Goal: Information Seeking & Learning: Learn about a topic

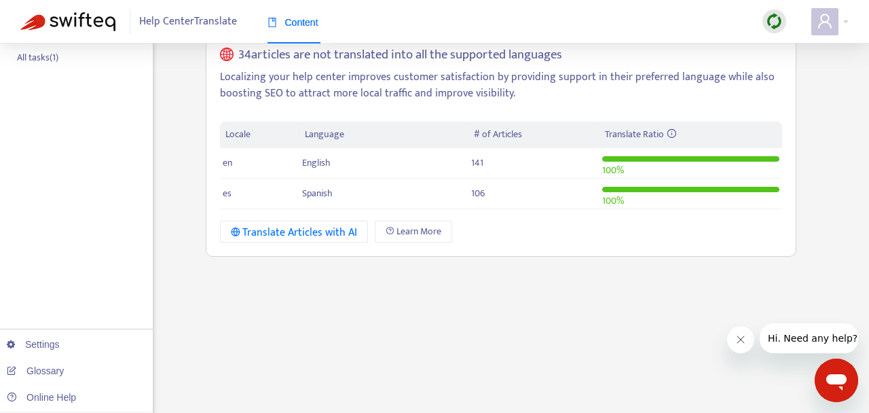
scroll to position [244, 0]
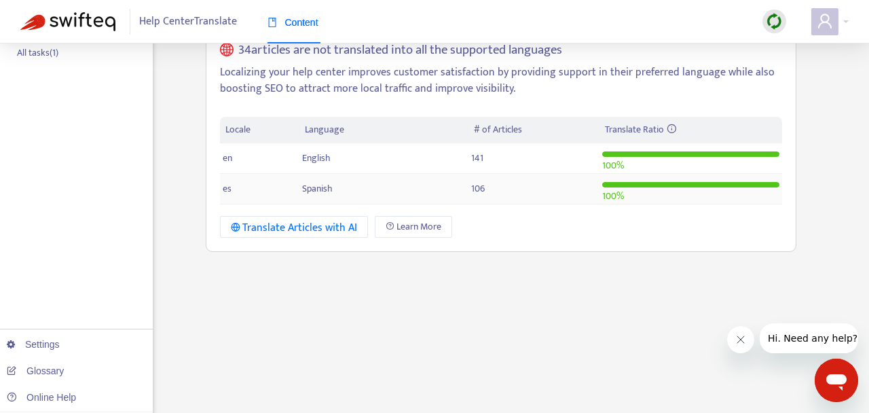
click at [546, 196] on td "106" at bounding box center [533, 189] width 131 height 31
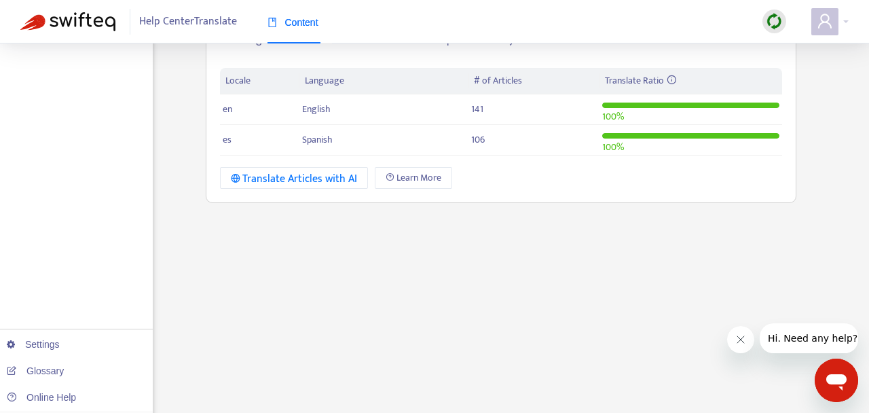
scroll to position [307, 0]
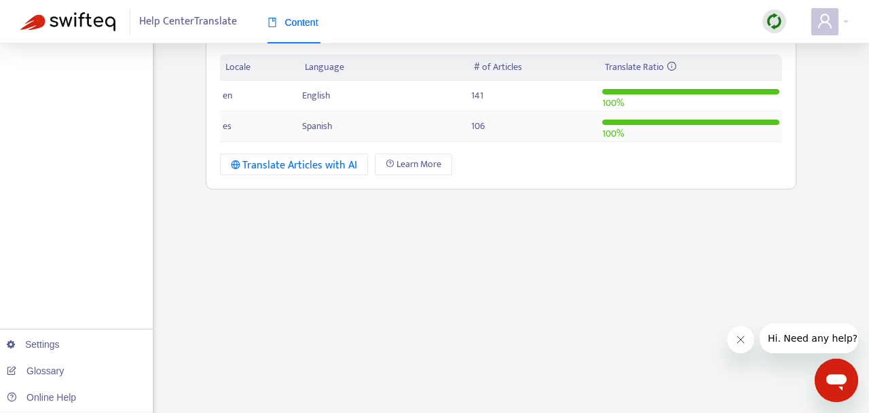
click at [343, 128] on td "Spanish" at bounding box center [383, 126] width 168 height 31
click at [330, 131] on span "Spanish" at bounding box center [317, 126] width 31 height 16
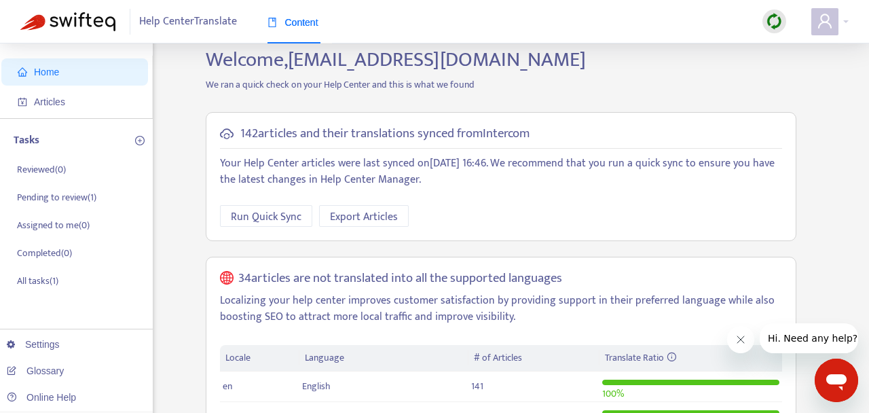
scroll to position [0, 0]
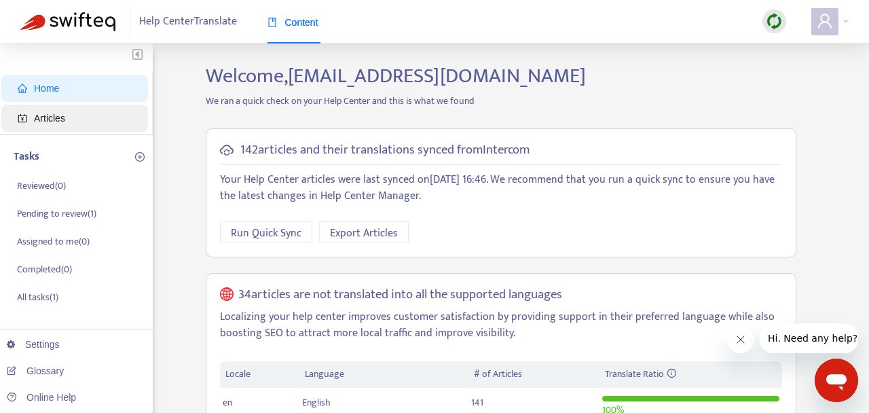
click at [77, 117] on span "Articles" at bounding box center [77, 118] width 119 height 27
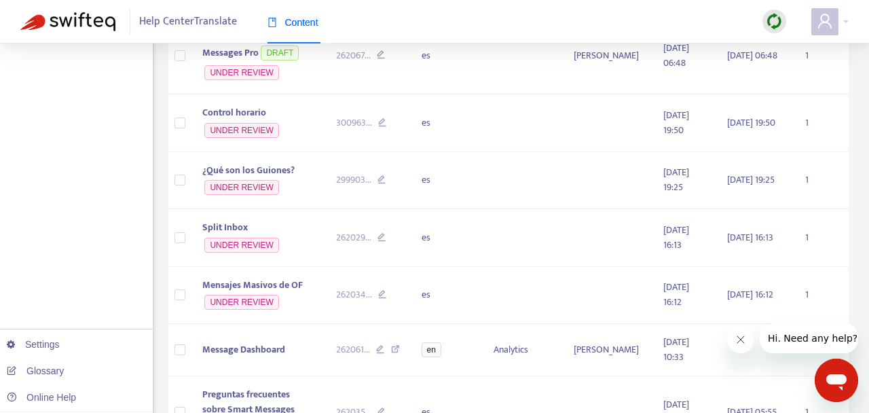
scroll to position [924, 0]
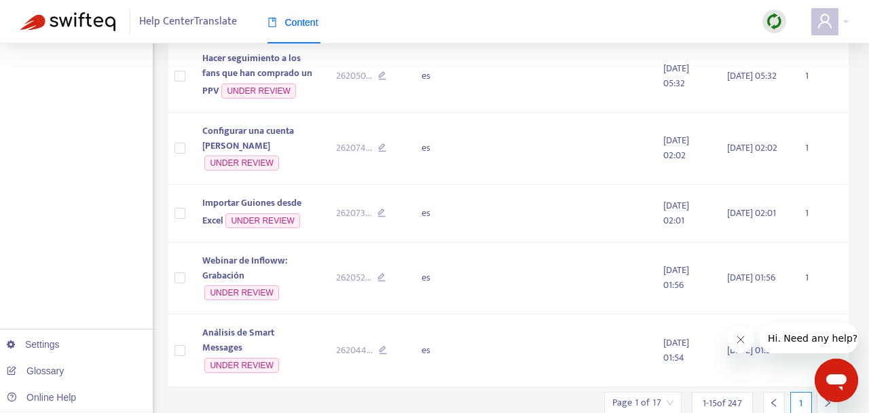
click at [736, 340] on icon "Close message from company" at bounding box center [740, 339] width 11 height 11
click at [734, 396] on span "1 - 15 of 247" at bounding box center [721, 403] width 39 height 14
click at [741, 396] on span "1 - 15 of 247" at bounding box center [721, 403] width 39 height 14
click at [664, 392] on input "search" at bounding box center [642, 402] width 61 height 20
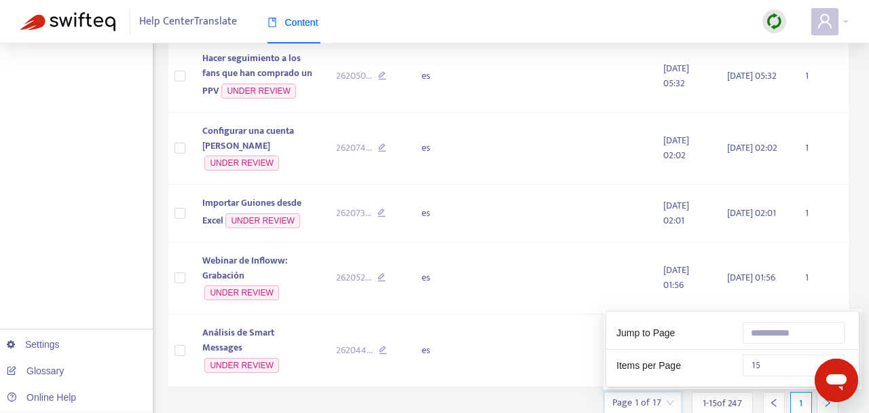
click at [803, 355] on span "15" at bounding box center [794, 365] width 86 height 20
click at [769, 322] on input "text" at bounding box center [793, 333] width 102 height 22
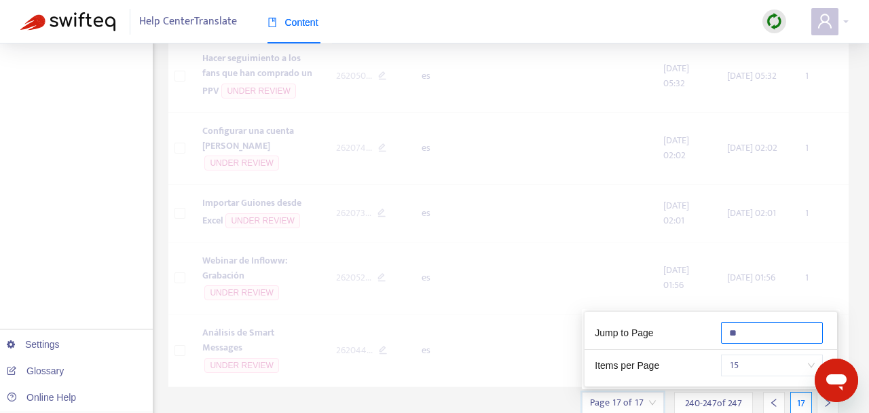
scroll to position [445, 0]
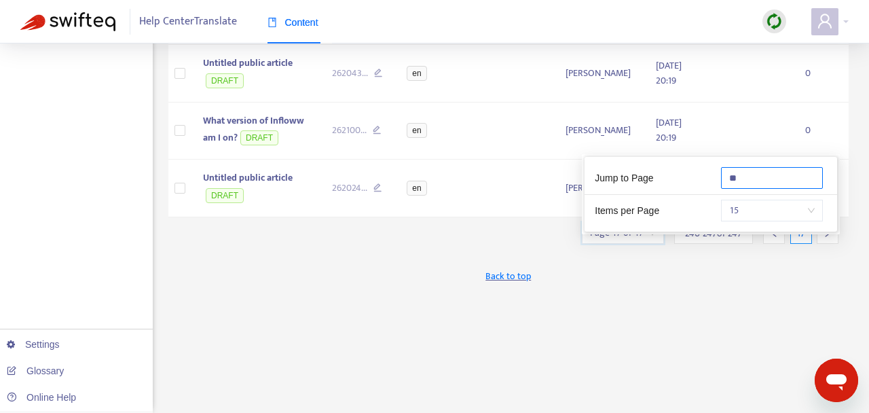
type input "**"
click at [688, 328] on div "New App Alert! 🚀 We've just launched the Articles PDF Export app, ⭐ FREE ⭐️ wit…" at bounding box center [508, 16] width 681 height 794
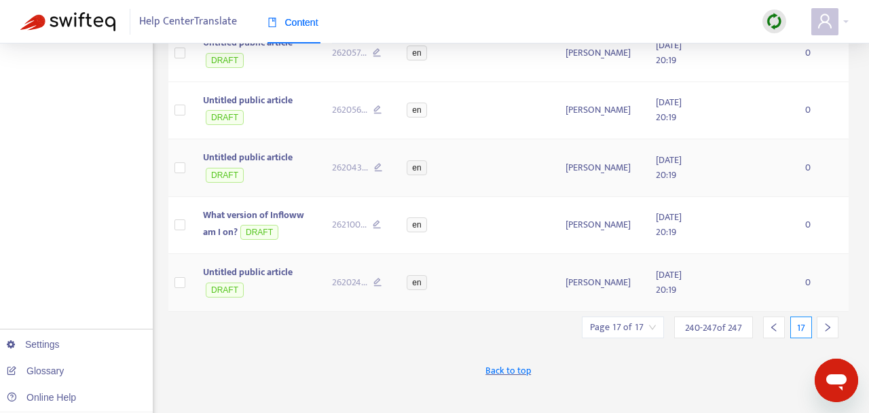
scroll to position [352, 0]
click at [772, 331] on icon "left" at bounding box center [774, 327] width 10 height 10
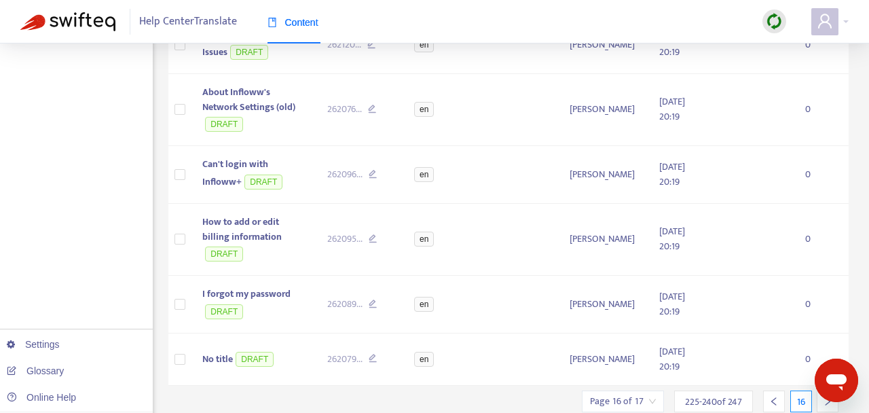
scroll to position [758, 0]
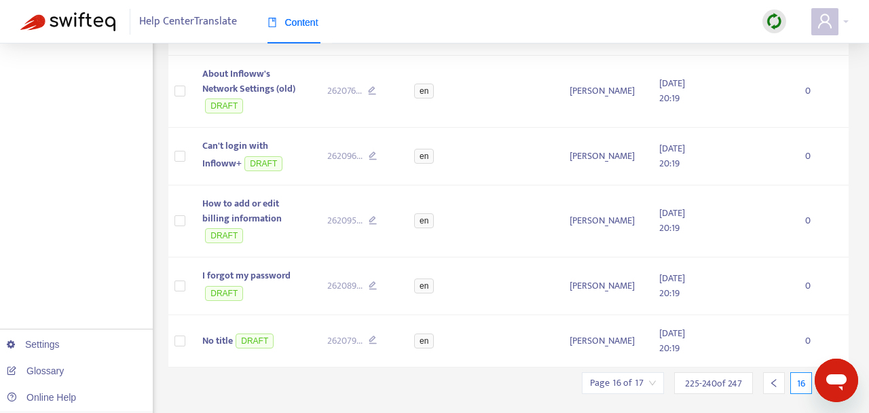
click at [822, 372] on div at bounding box center [827, 383] width 22 height 22
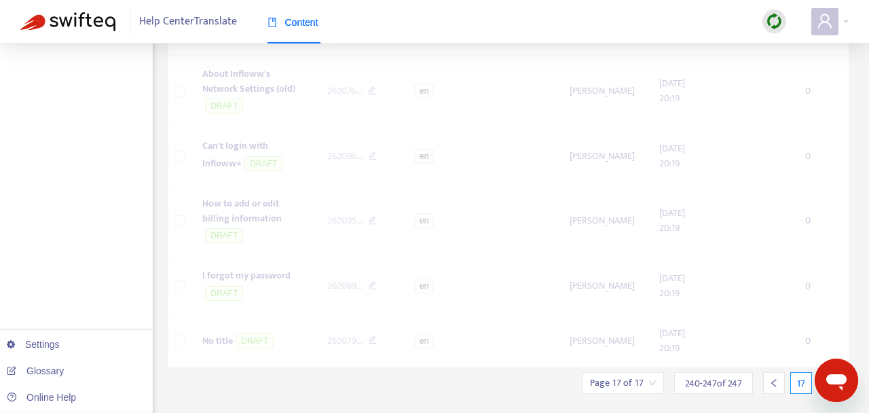
scroll to position [445, 0]
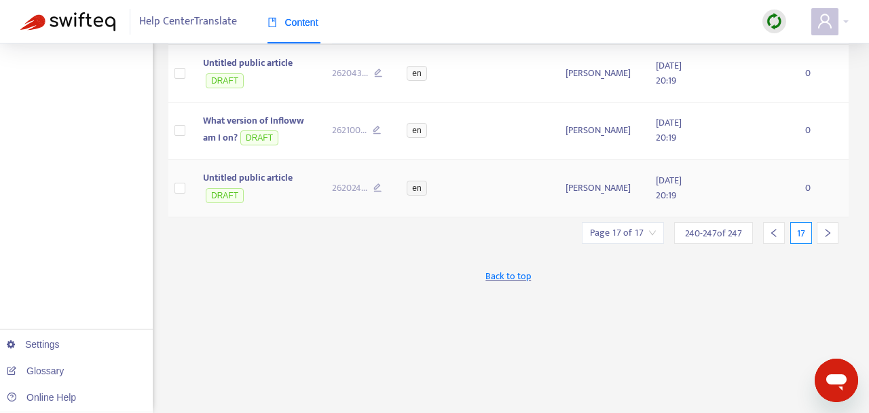
click at [302, 202] on td "Untitled public article DRAFT" at bounding box center [256, 188] width 129 height 58
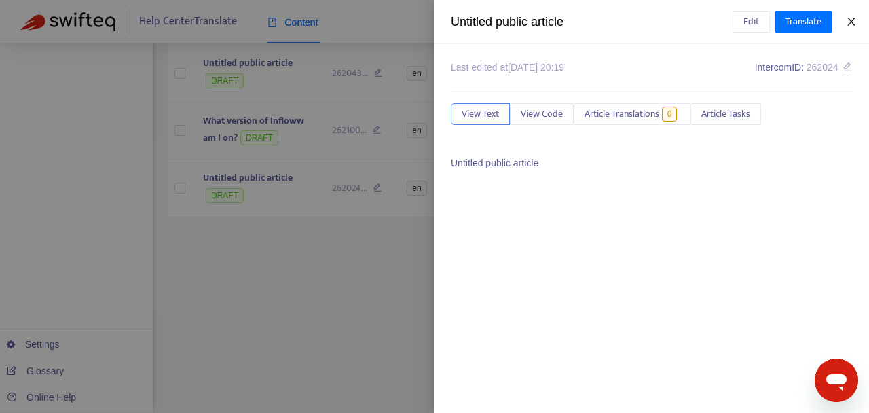
click at [849, 23] on icon "close" at bounding box center [850, 22] width 7 height 8
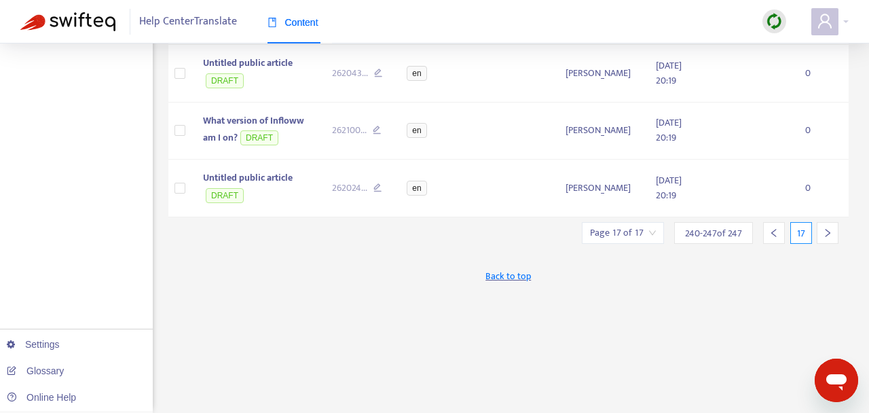
click at [779, 244] on div at bounding box center [774, 233] width 22 height 22
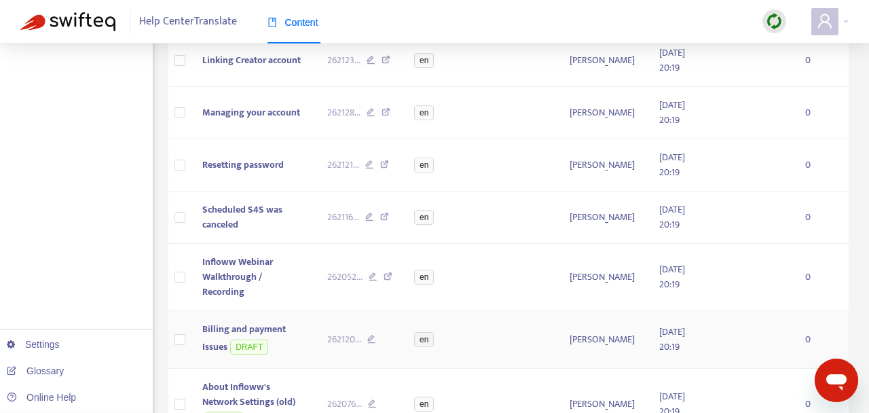
click at [271, 330] on span "Billing and payment Issues" at bounding box center [243, 337] width 83 height 33
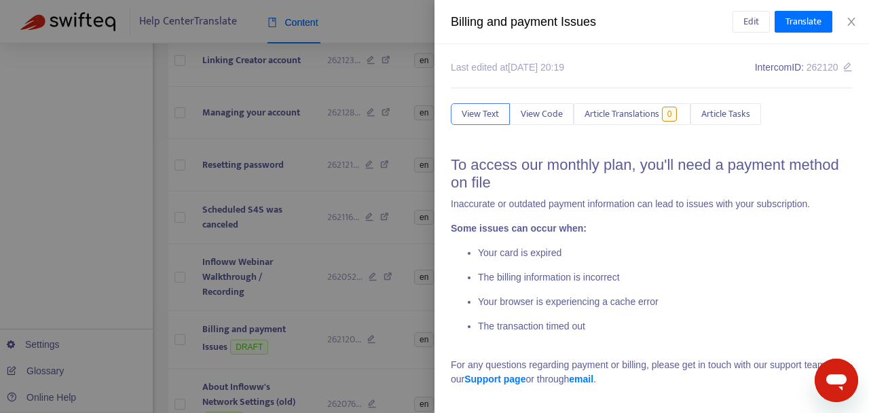
scroll to position [0, 0]
click at [618, 115] on span "Article Translations" at bounding box center [621, 114] width 75 height 15
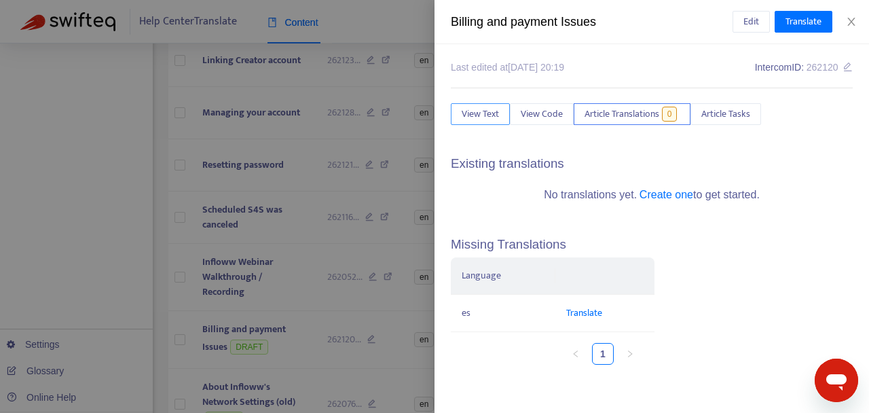
click at [474, 115] on span "View Text" at bounding box center [479, 114] width 37 height 15
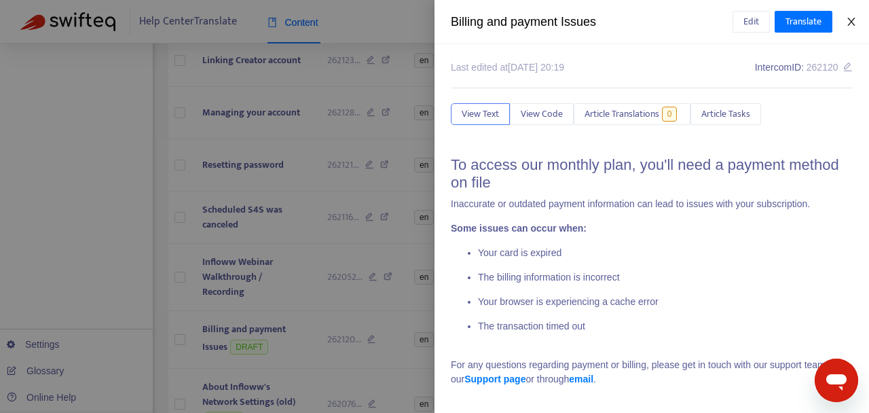
click at [854, 20] on icon "close" at bounding box center [851, 21] width 11 height 11
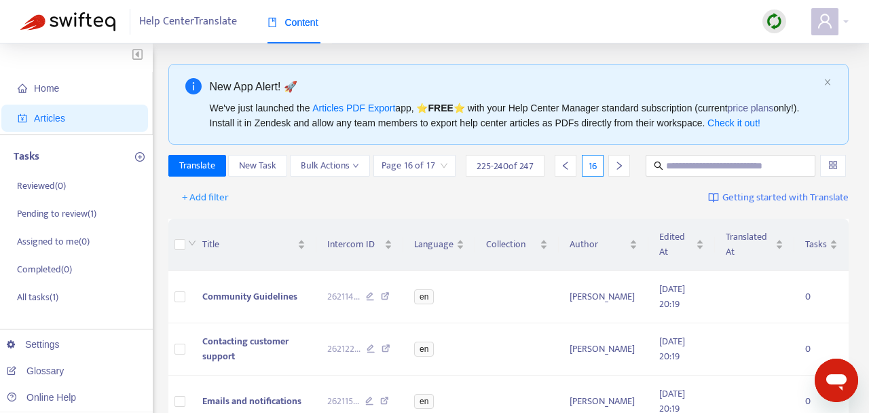
click at [45, 113] on span "Articles" at bounding box center [49, 118] width 31 height 11
click at [74, 119] on span "Articles" at bounding box center [77, 118] width 119 height 27
click at [48, 92] on span "Home" at bounding box center [46, 88] width 25 height 11
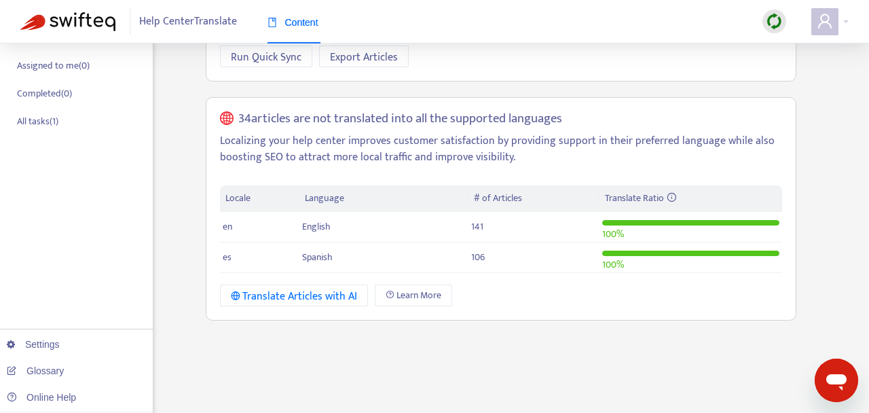
scroll to position [180, 0]
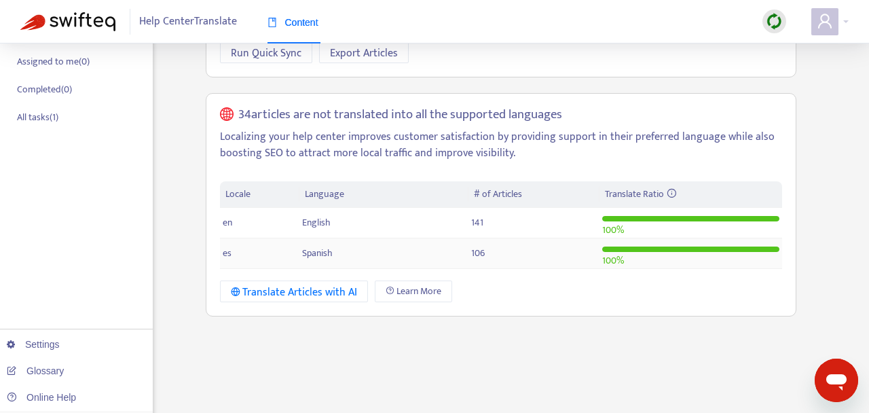
click at [331, 252] on span "Spanish" at bounding box center [317, 253] width 31 height 16
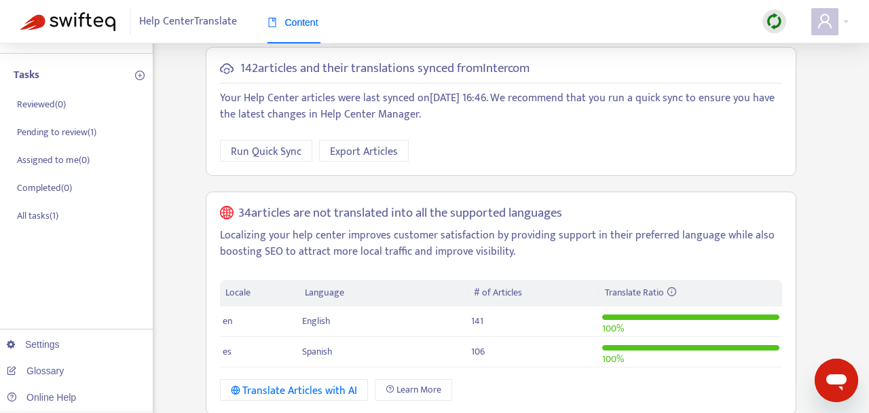
scroll to position [6, 0]
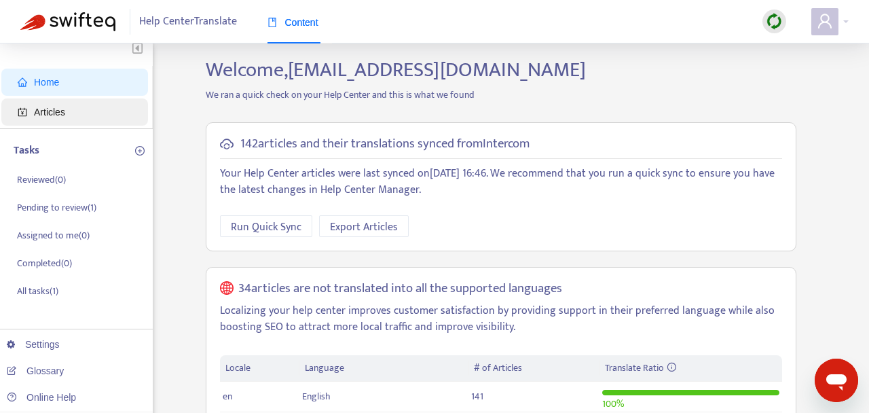
click at [59, 114] on span "Articles" at bounding box center [49, 112] width 31 height 11
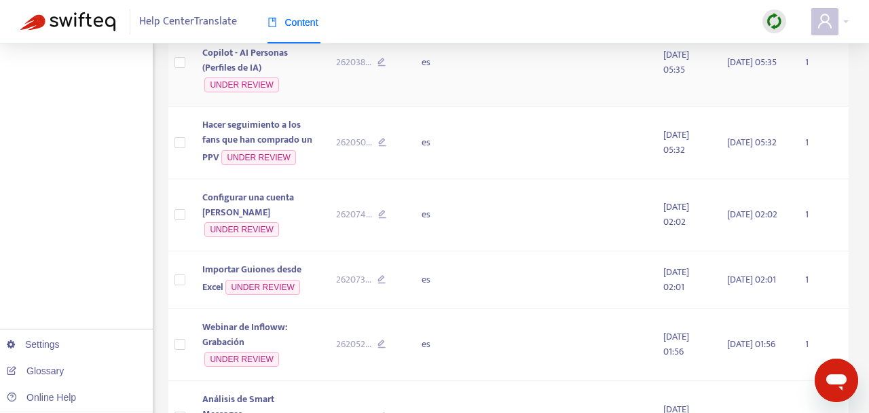
scroll to position [924, 0]
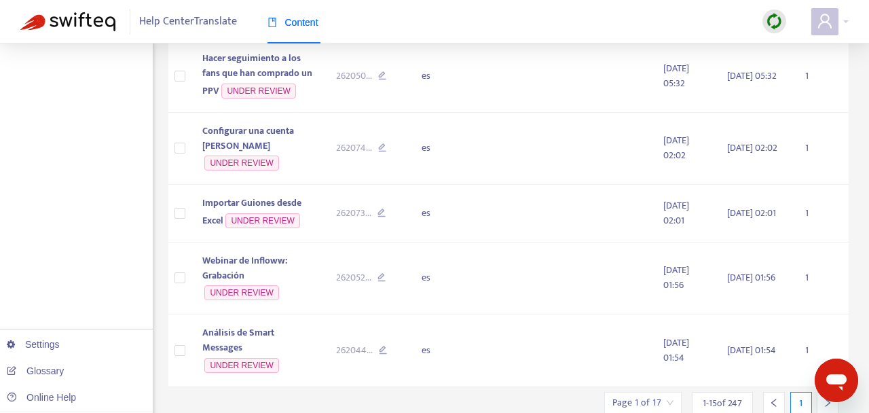
click at [825, 392] on div at bounding box center [827, 403] width 22 height 22
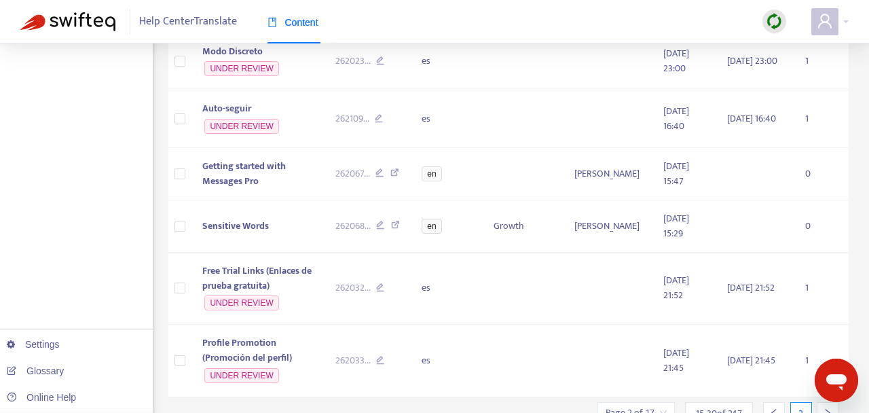
click at [825, 402] on div at bounding box center [827, 413] width 22 height 22
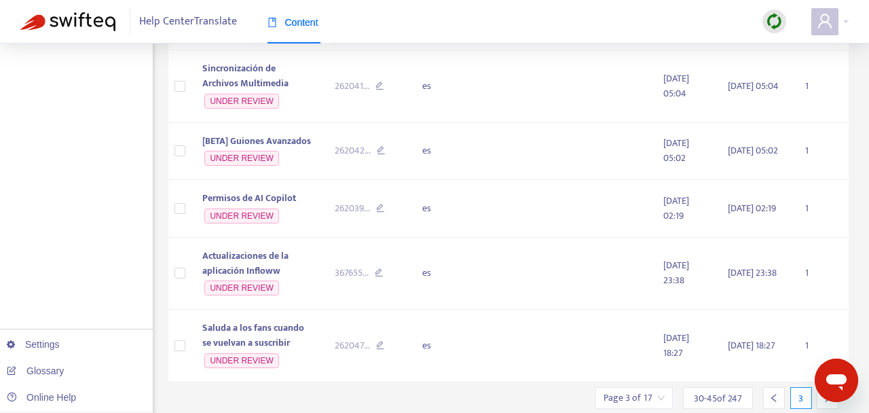
scroll to position [888, 0]
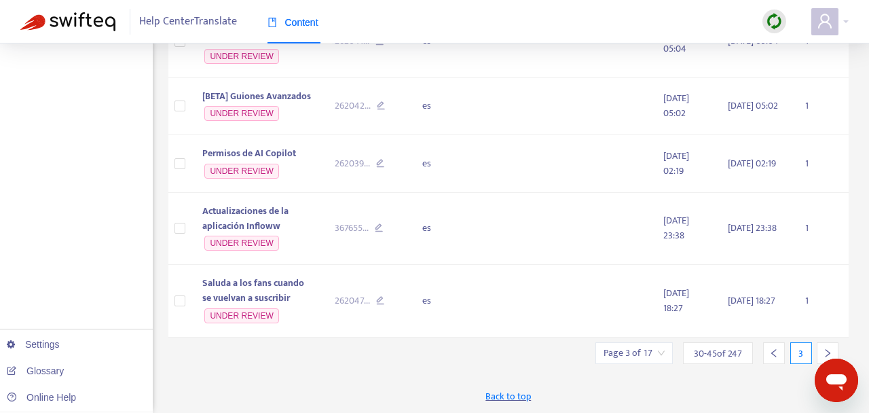
click at [825, 346] on div at bounding box center [827, 353] width 22 height 22
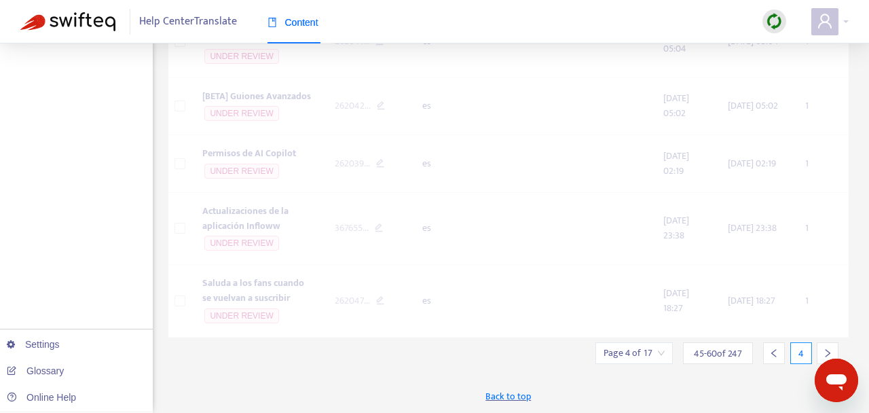
scroll to position [864, 0]
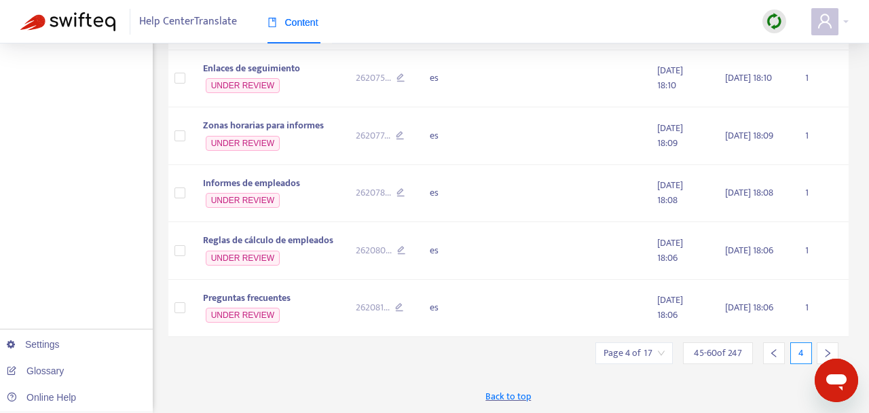
click at [825, 346] on div at bounding box center [827, 353] width 22 height 22
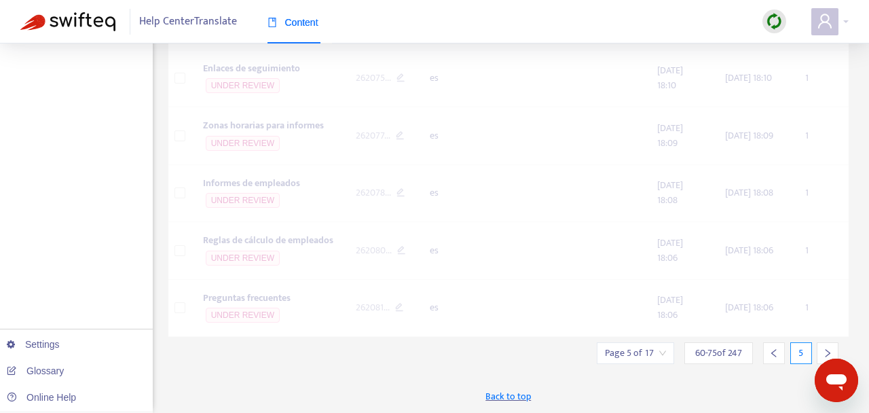
scroll to position [869, 0]
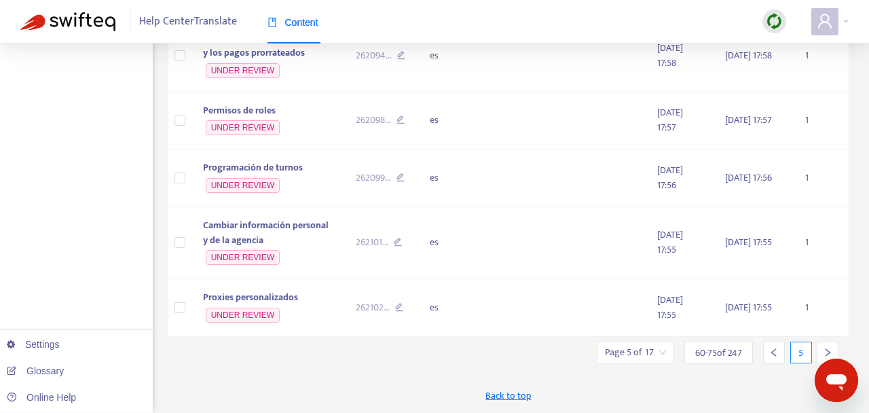
click at [825, 346] on div at bounding box center [827, 352] width 22 height 22
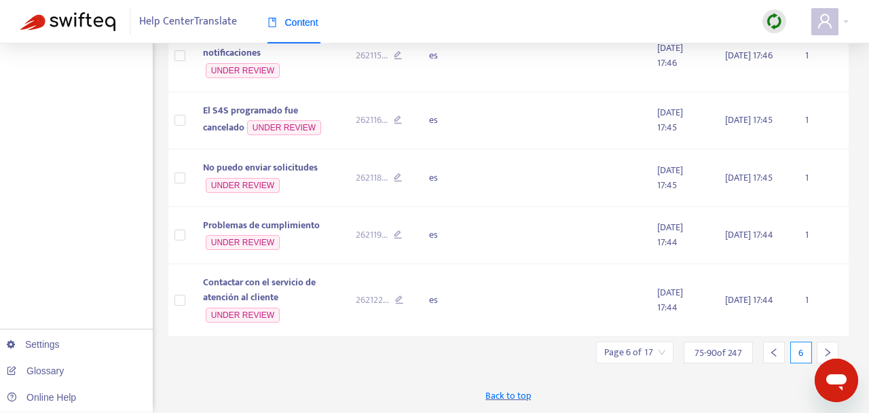
click at [825, 346] on div at bounding box center [827, 352] width 22 height 22
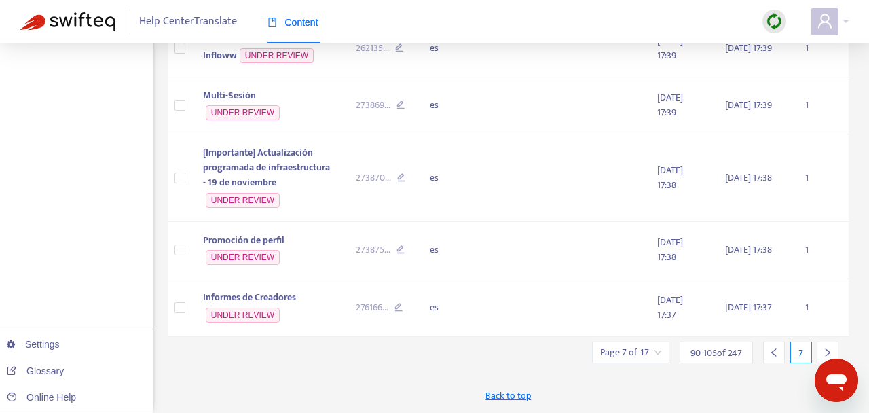
click at [825, 346] on div at bounding box center [827, 352] width 22 height 22
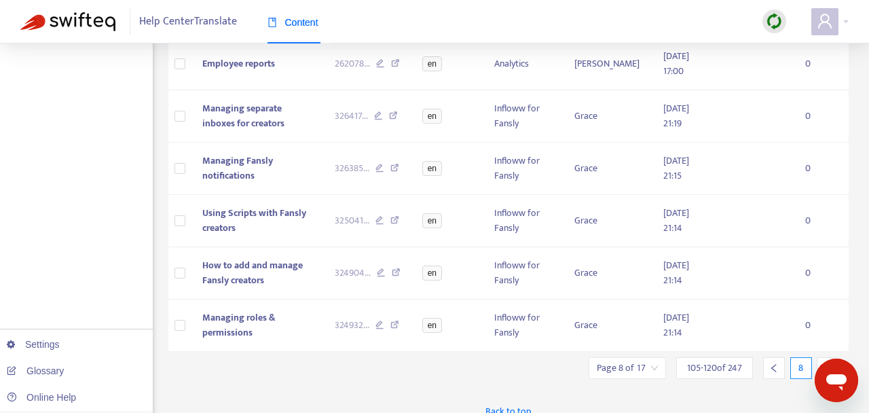
click at [825, 357] on div at bounding box center [827, 368] width 22 height 22
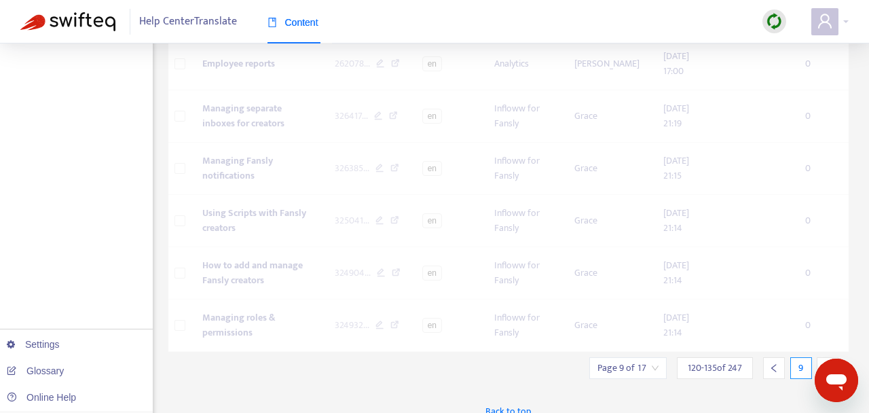
scroll to position [738, 0]
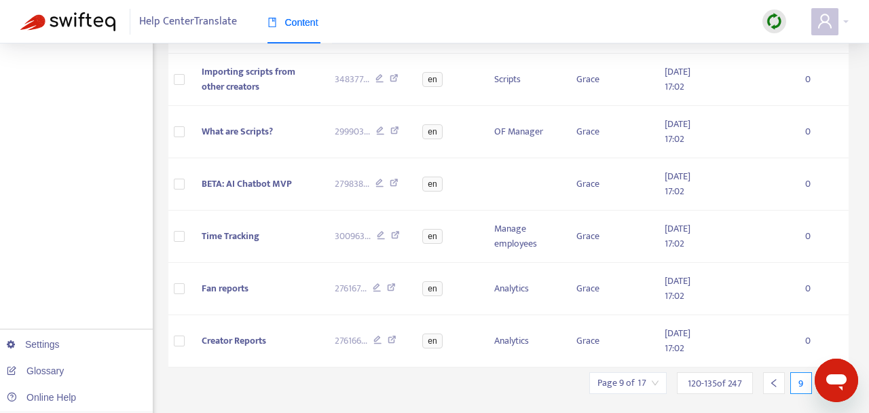
click at [778, 378] on icon "left" at bounding box center [774, 383] width 10 height 10
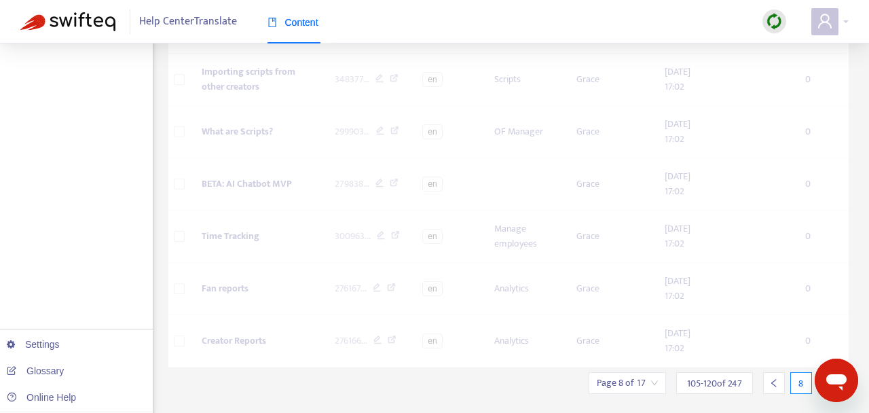
scroll to position [793, 0]
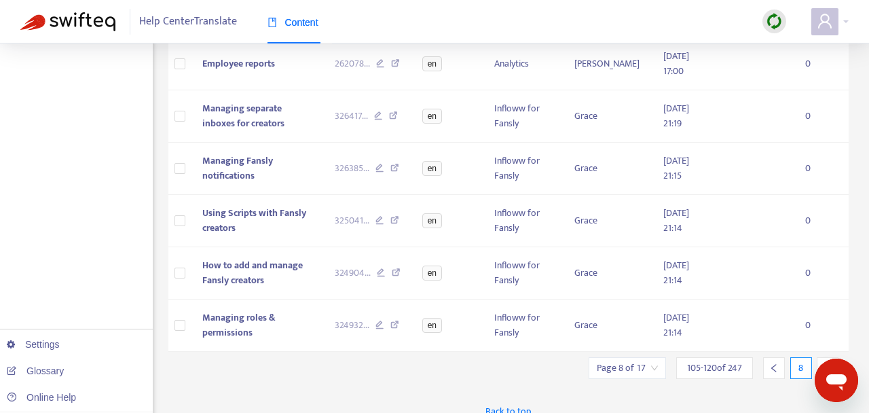
click at [778, 363] on icon "left" at bounding box center [774, 368] width 10 height 10
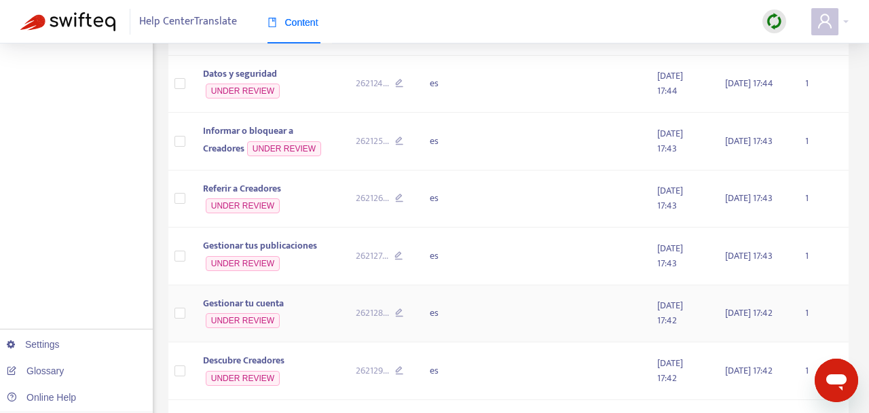
scroll to position [274, 0]
click at [334, 152] on td "Informar o bloquear a Creadores UNDER REVIEW" at bounding box center [268, 140] width 153 height 58
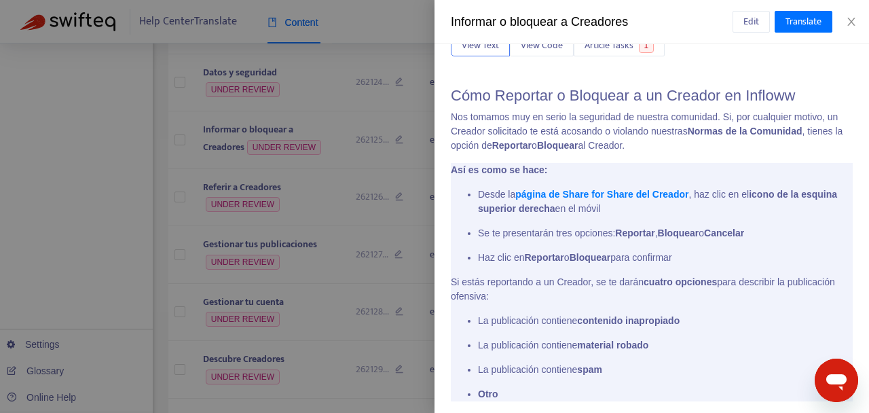
scroll to position [0, 0]
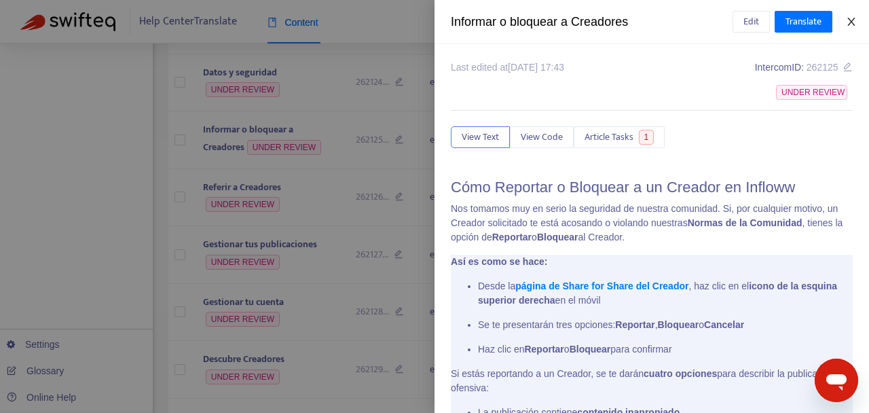
click at [855, 23] on icon "close" at bounding box center [851, 21] width 11 height 11
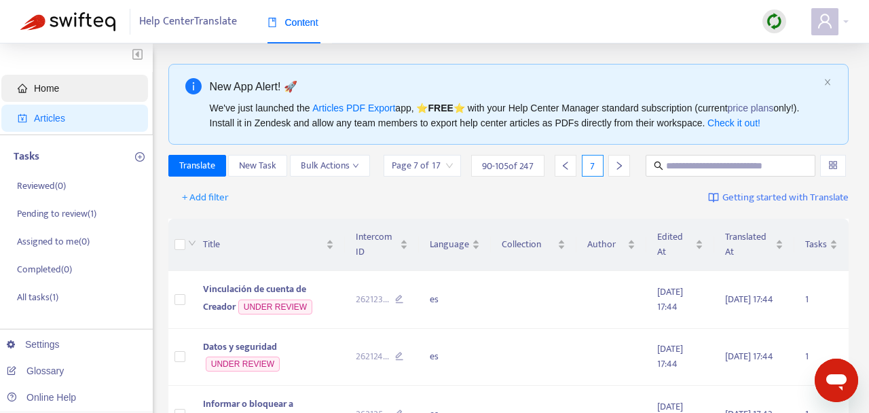
click at [39, 92] on span "Home" at bounding box center [46, 88] width 25 height 11
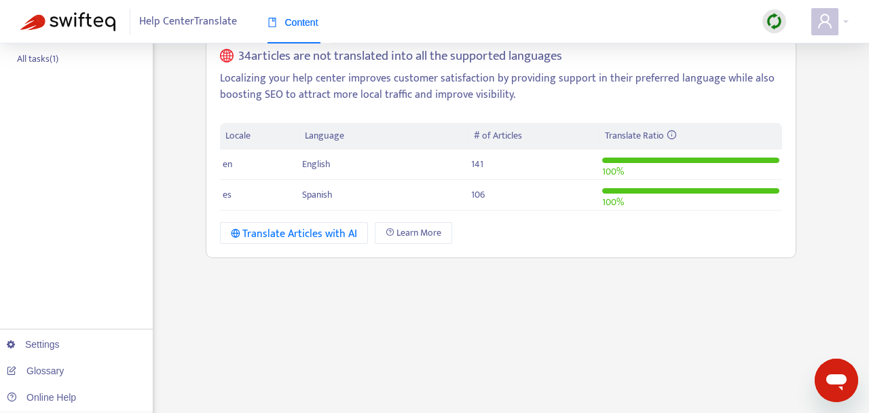
scroll to position [240, 0]
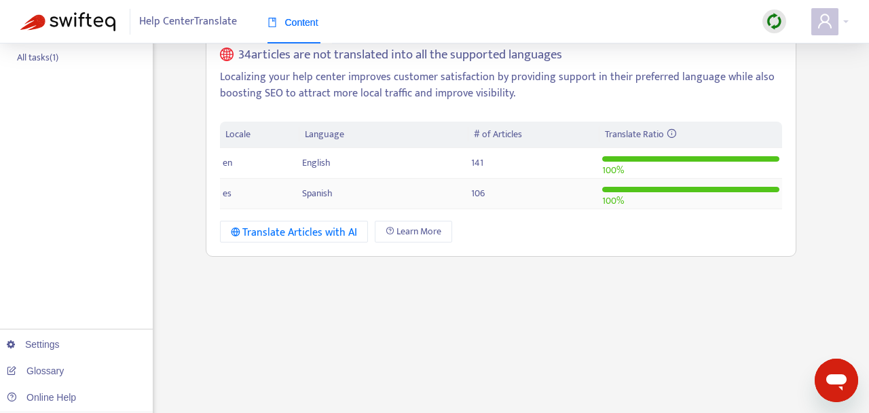
click at [231, 195] on td "es" at bounding box center [260, 193] width 80 height 31
click at [487, 183] on td "106" at bounding box center [533, 193] width 131 height 31
click at [500, 189] on td "106" at bounding box center [533, 193] width 131 height 31
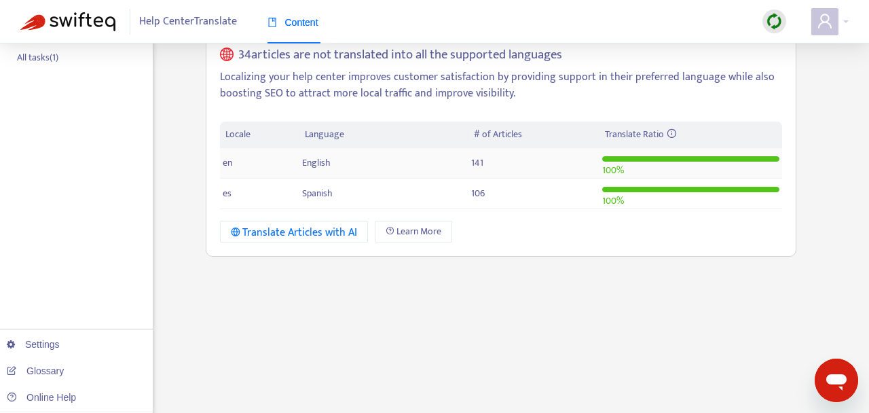
click at [497, 150] on td "141" at bounding box center [533, 163] width 131 height 31
click at [447, 155] on td "English" at bounding box center [383, 163] width 168 height 31
click at [299, 162] on td "English" at bounding box center [383, 163] width 168 height 31
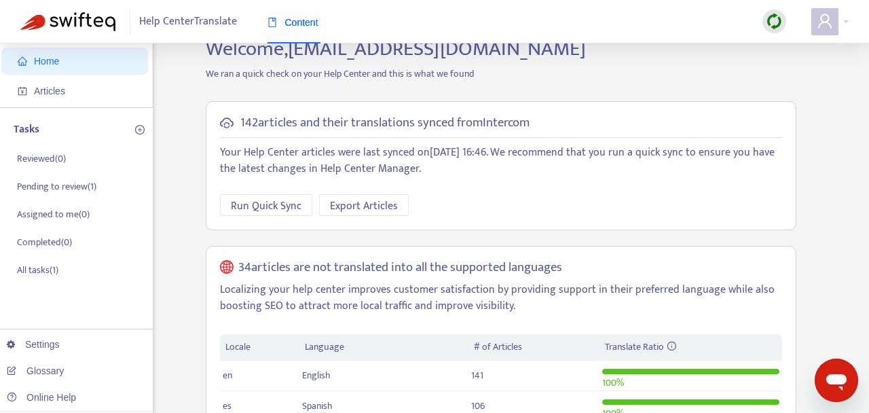
scroll to position [0, 0]
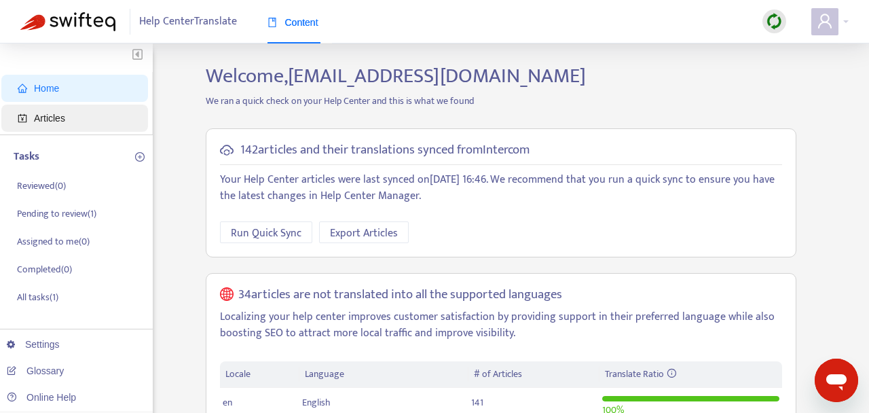
click at [49, 117] on span "Articles" at bounding box center [49, 118] width 31 height 11
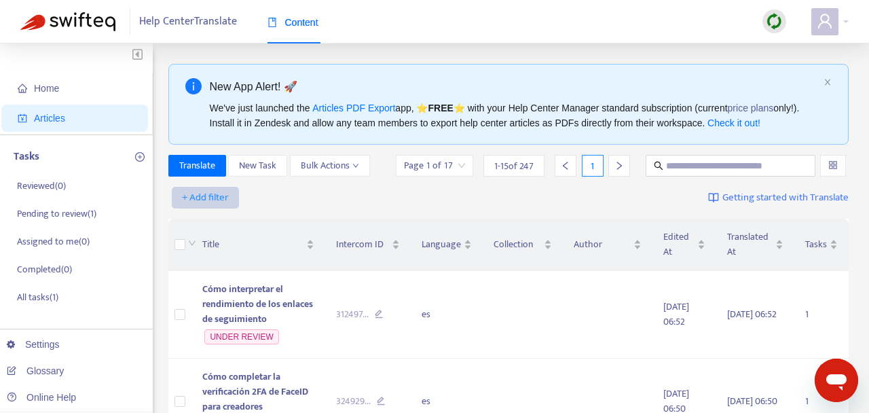
click at [219, 206] on span "+ Add filter" at bounding box center [205, 197] width 47 height 16
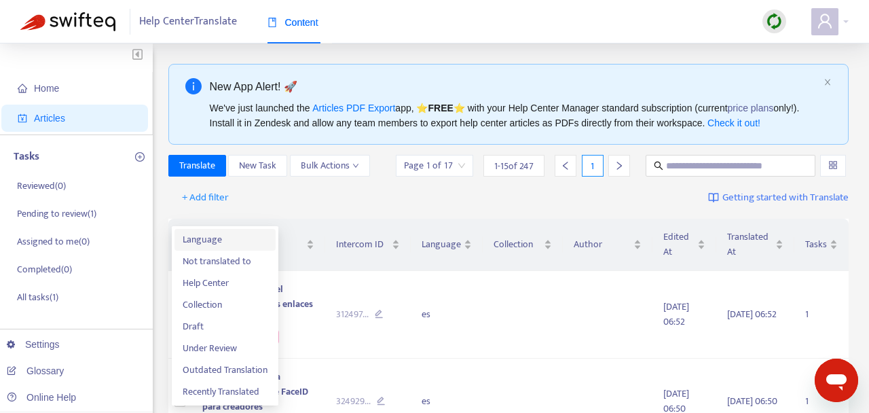
click at [210, 246] on span "Language" at bounding box center [225, 239] width 85 height 15
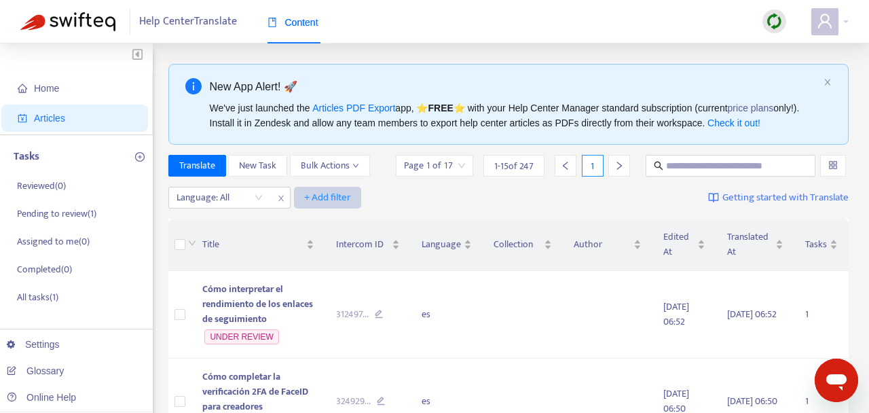
click at [323, 206] on span "+ Add filter" at bounding box center [327, 197] width 47 height 16
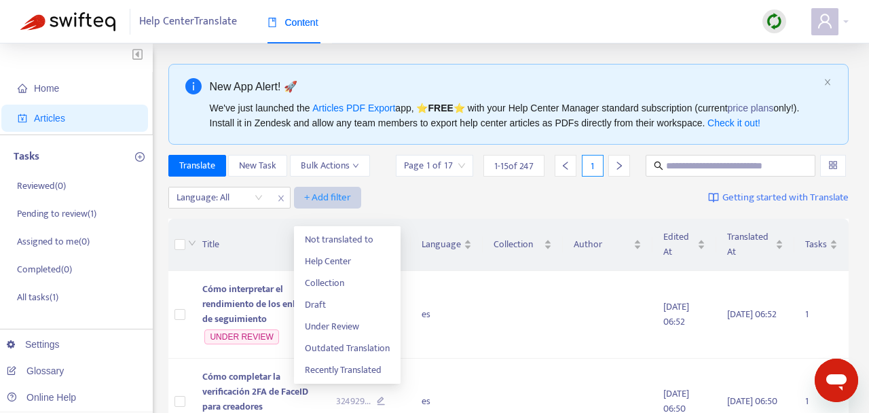
click at [323, 206] on span "+ Add filter" at bounding box center [327, 197] width 47 height 16
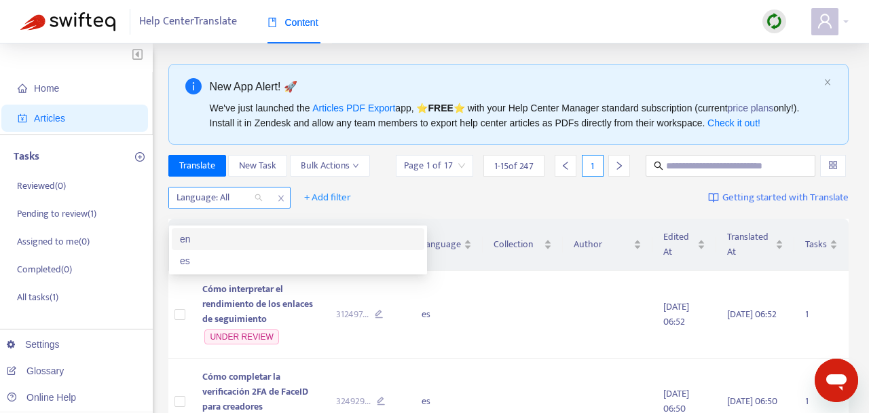
click at [255, 208] on div "Language: All" at bounding box center [219, 197] width 101 height 20
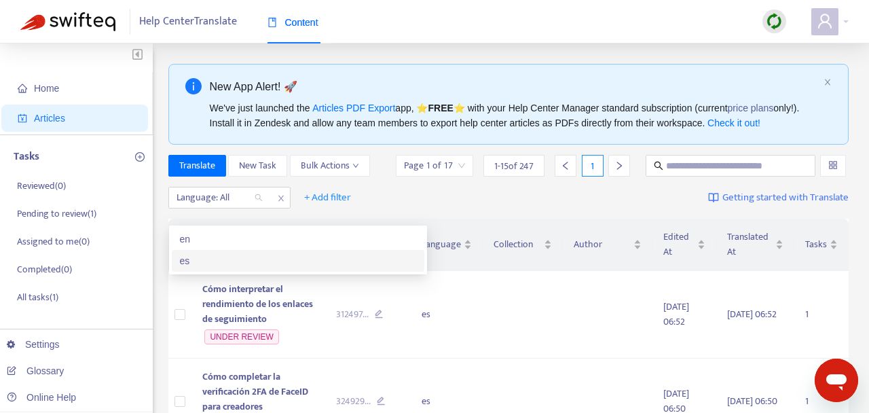
click at [208, 263] on div "es" at bounding box center [298, 260] width 236 height 15
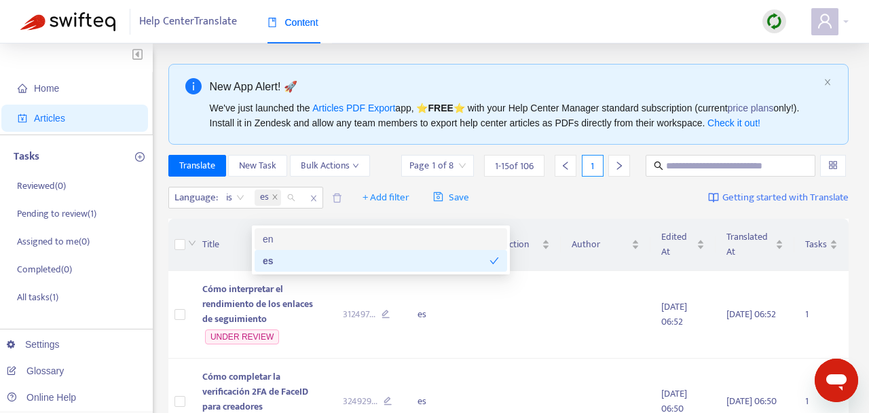
click at [528, 210] on div "Language : is es + Add filter Save Getting started with Translate" at bounding box center [508, 198] width 681 height 32
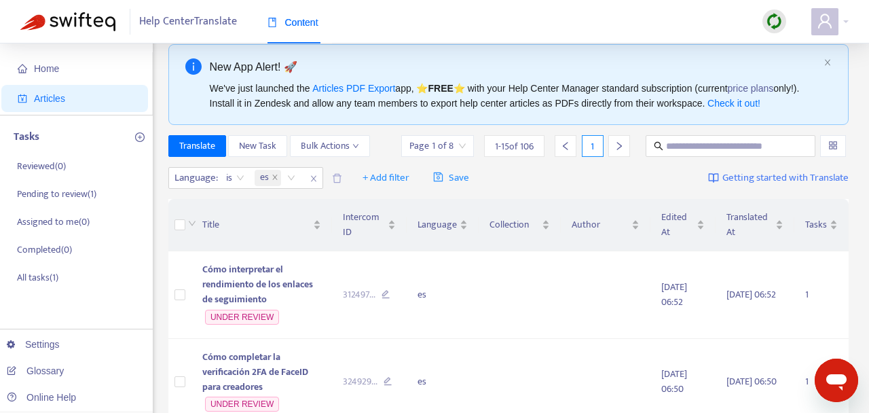
scroll to position [879, 0]
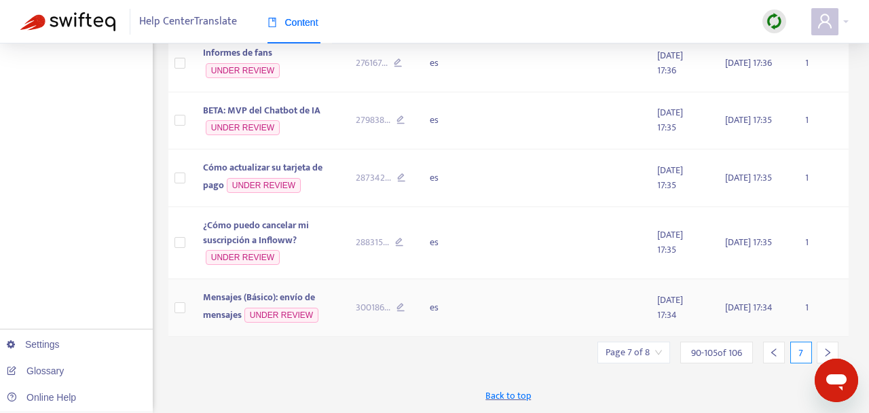
click at [820, 350] on div at bounding box center [827, 352] width 22 height 22
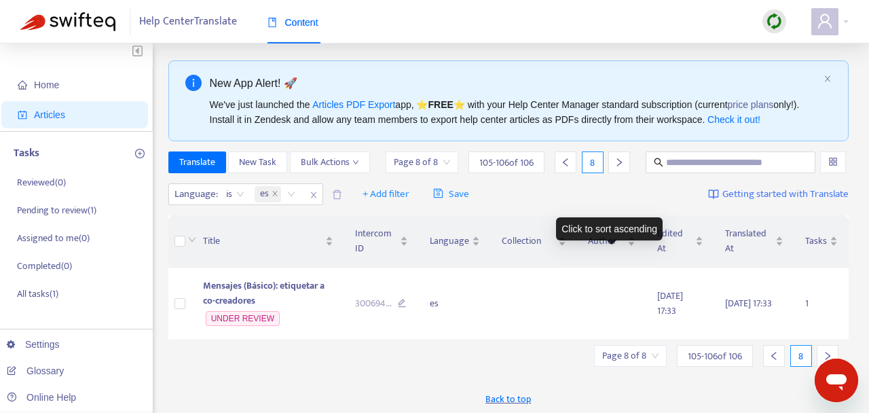
scroll to position [6, 0]
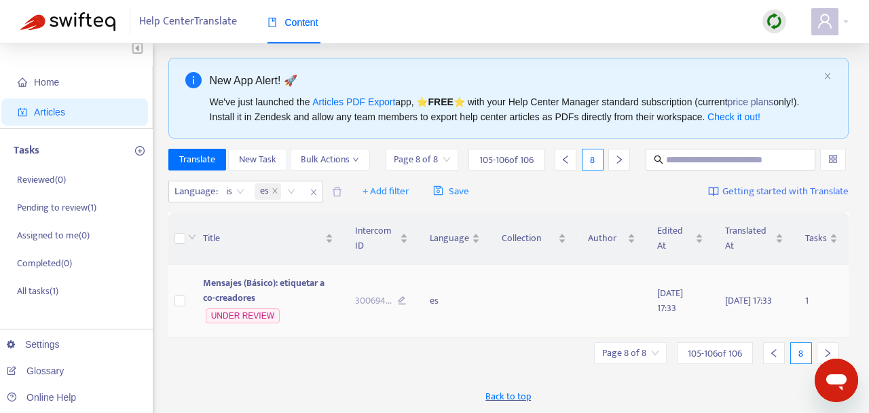
click at [371, 290] on td "300694 ..." at bounding box center [381, 301] width 75 height 73
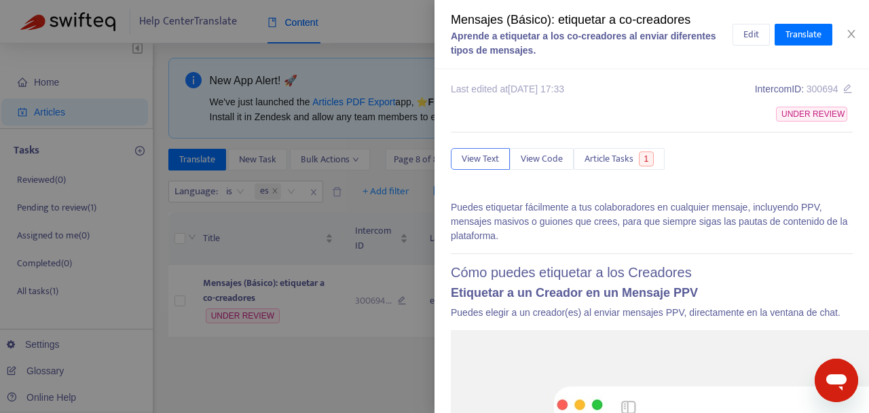
scroll to position [0, 0]
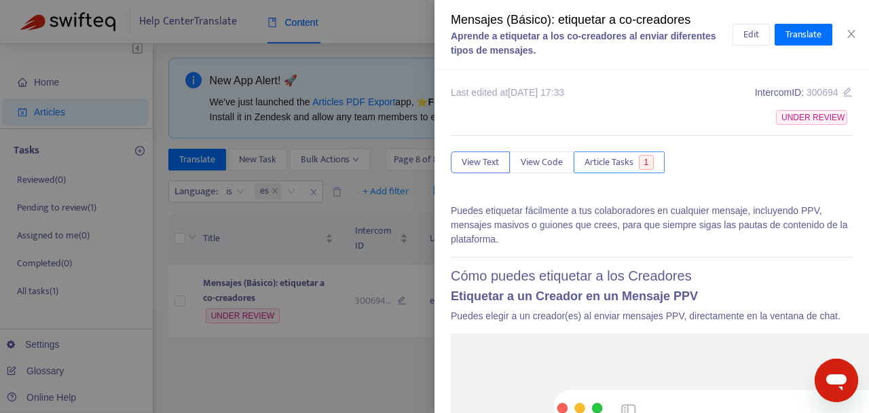
click at [600, 162] on span "Article Tasks" at bounding box center [608, 162] width 49 height 15
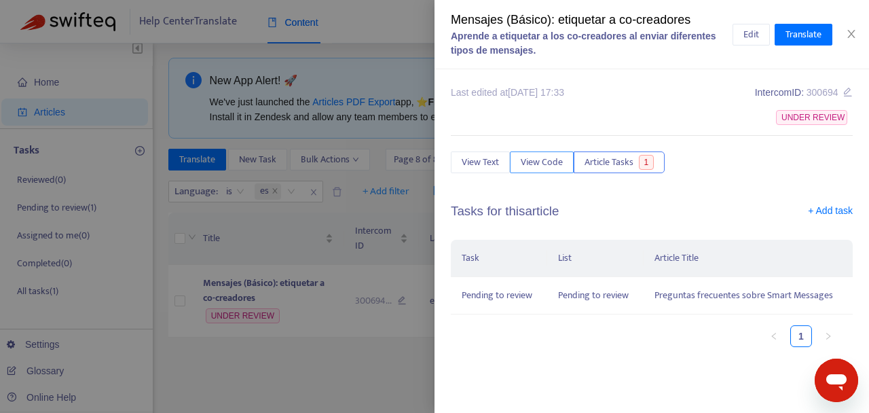
click at [547, 158] on span "View Code" at bounding box center [541, 162] width 42 height 15
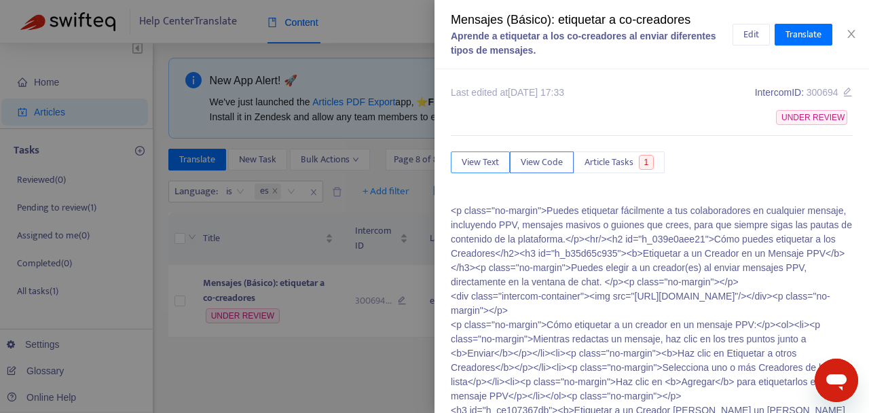
click at [491, 159] on span "View Text" at bounding box center [479, 162] width 37 height 15
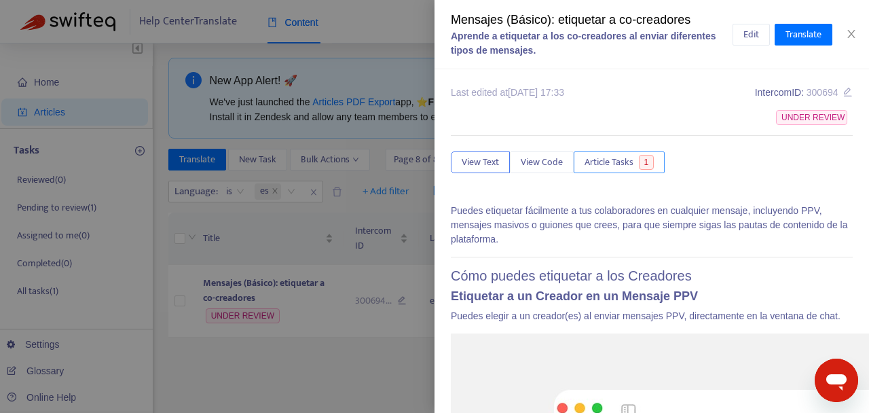
click at [622, 158] on span "Article Tasks" at bounding box center [608, 162] width 49 height 15
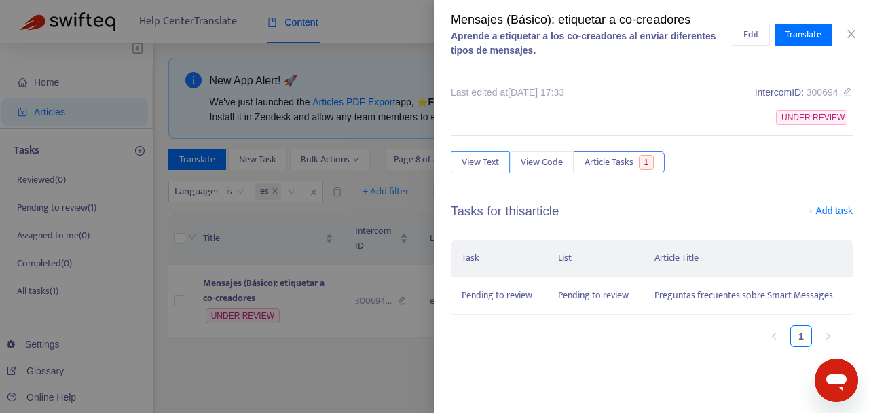
click at [467, 166] on span "View Text" at bounding box center [479, 162] width 37 height 15
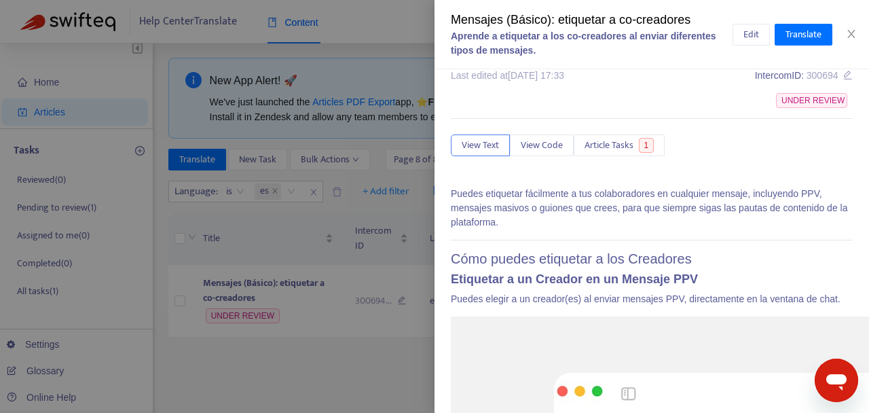
scroll to position [24, 0]
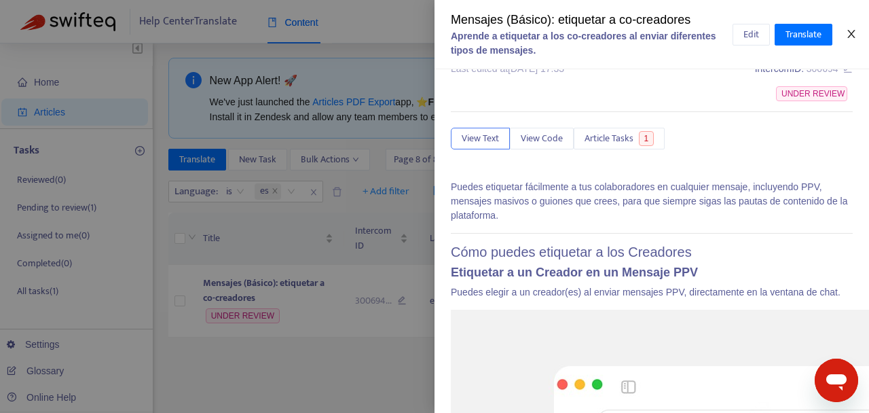
click at [853, 33] on icon "close" at bounding box center [851, 34] width 11 height 11
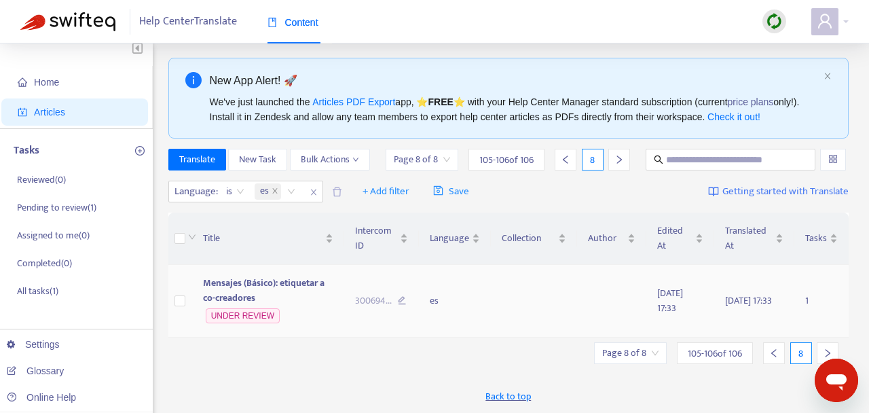
click at [392, 306] on div "300694 ..." at bounding box center [381, 300] width 53 height 15
click at [378, 293] on td "300694 ..." at bounding box center [381, 301] width 75 height 73
click at [503, 303] on td at bounding box center [534, 301] width 86 height 73
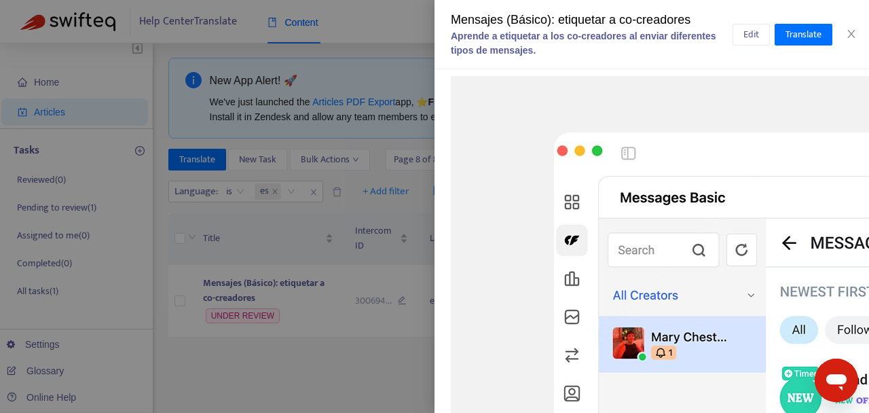
scroll to position [0, 0]
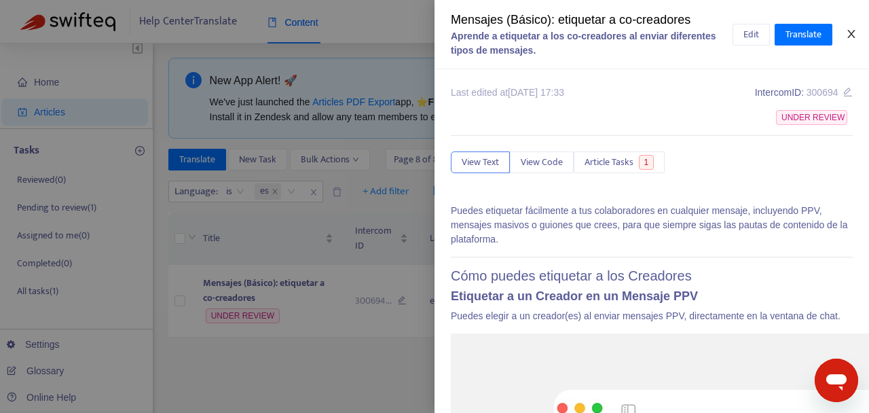
click at [852, 38] on icon "close" at bounding box center [851, 34] width 11 height 11
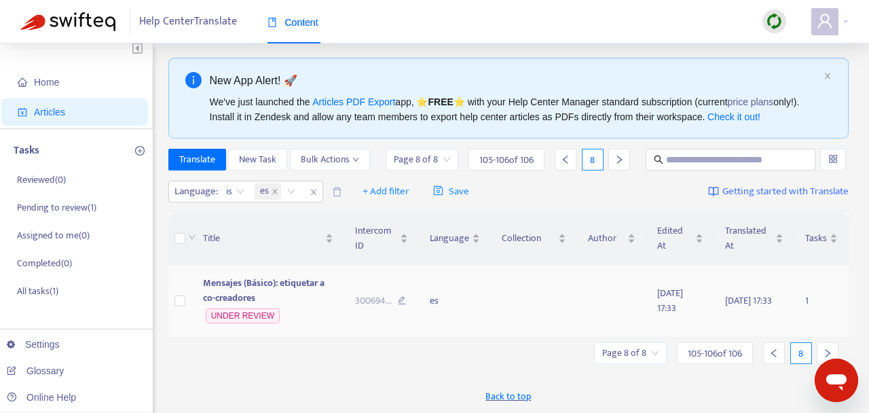
click at [461, 299] on td "es" at bounding box center [455, 301] width 72 height 73
click at [409, 294] on td "300694 ..." at bounding box center [381, 301] width 75 height 73
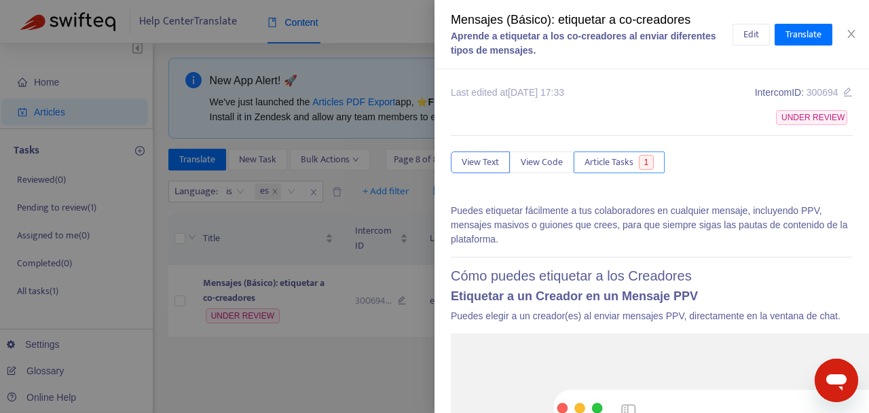
click at [594, 162] on span "Article Tasks" at bounding box center [608, 162] width 49 height 15
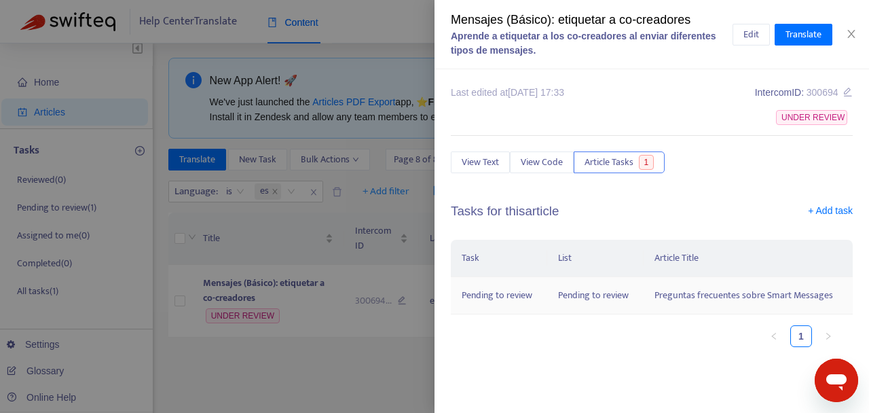
click at [609, 297] on td "Pending to review" at bounding box center [595, 295] width 96 height 37
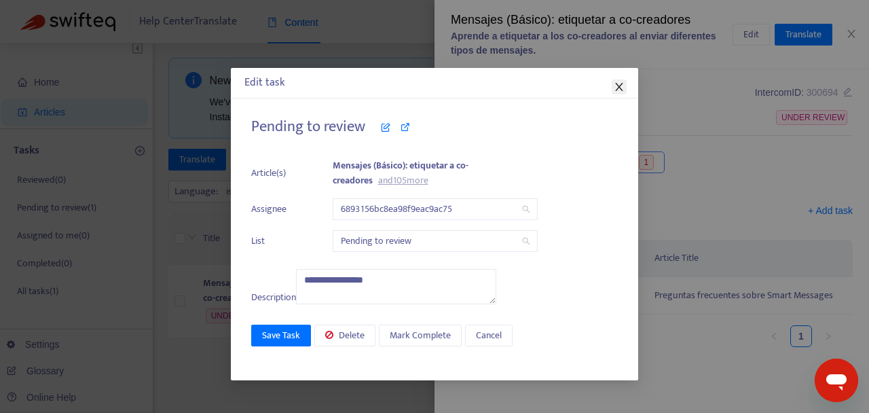
click at [622, 88] on icon "close" at bounding box center [618, 86] width 11 height 11
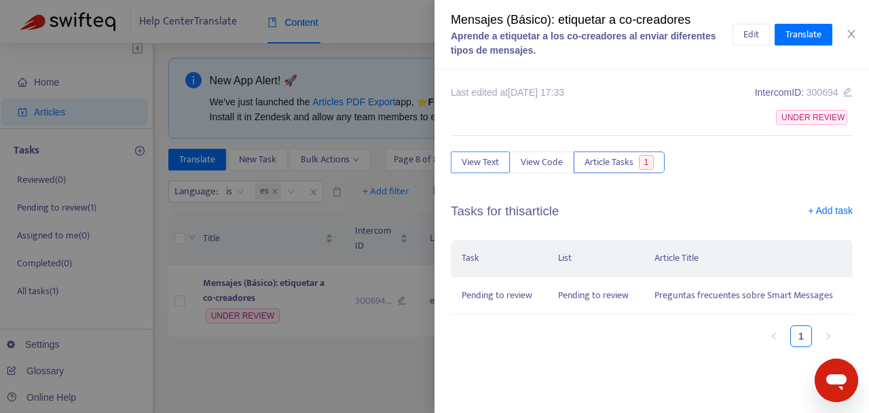
click at [478, 162] on span "View Text" at bounding box center [479, 162] width 37 height 15
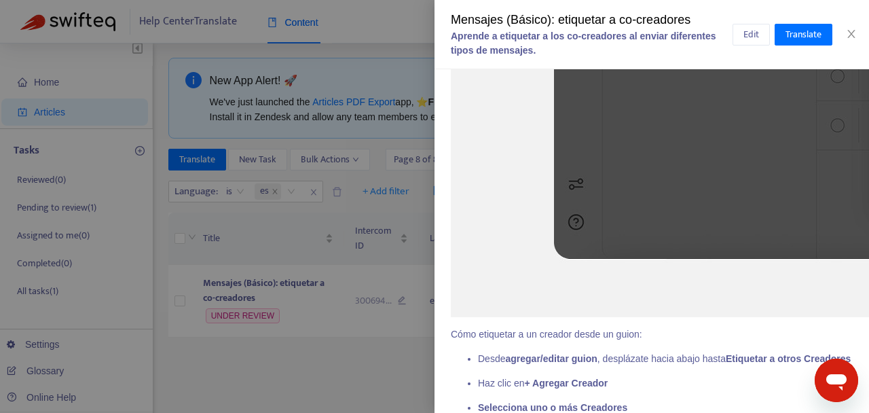
scroll to position [1918, 0]
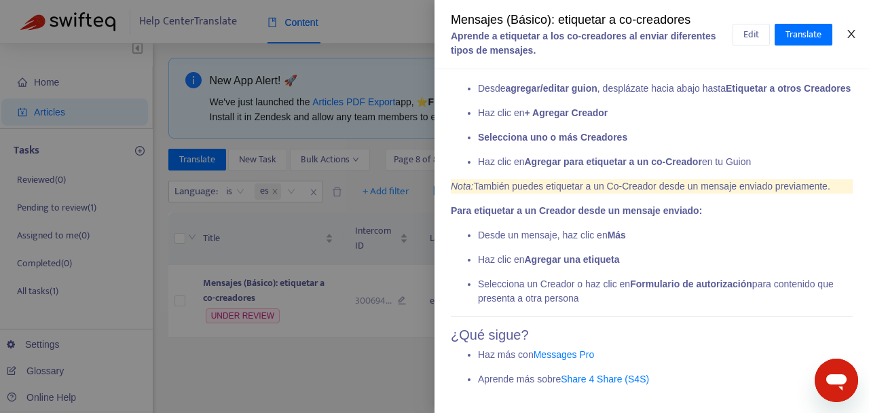
click at [852, 33] on icon "close" at bounding box center [850, 34] width 7 height 8
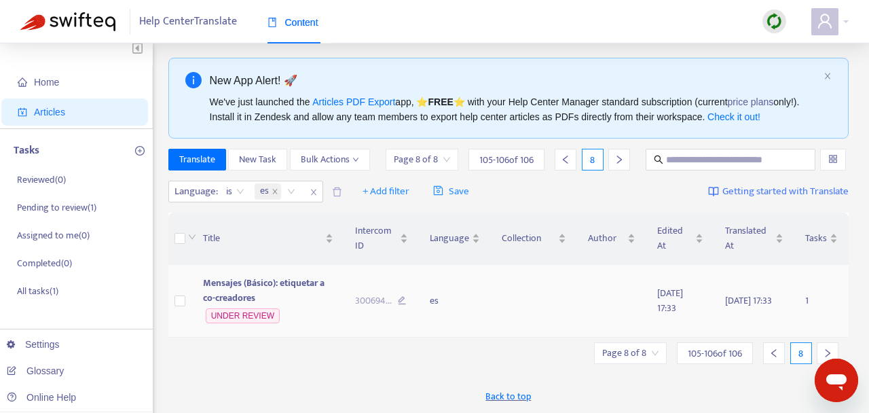
click at [399, 292] on td "300694 ..." at bounding box center [381, 301] width 75 height 73
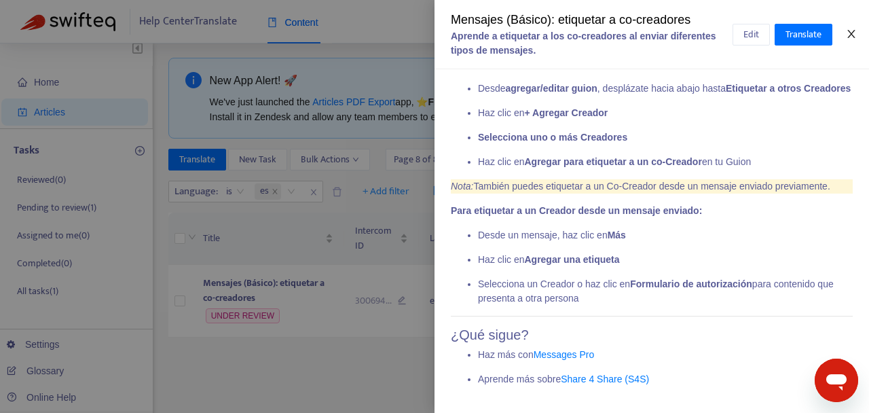
click at [854, 37] on icon "close" at bounding box center [850, 34] width 7 height 8
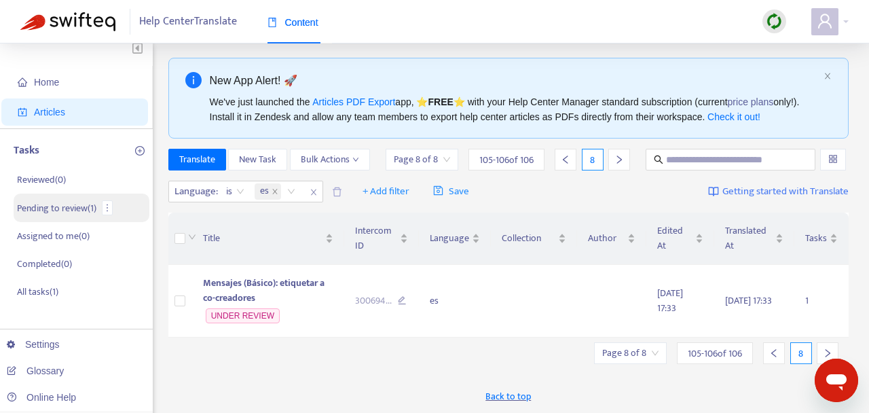
click at [79, 202] on p "Pending to review ( 1 )" at bounding box center [56, 208] width 79 height 14
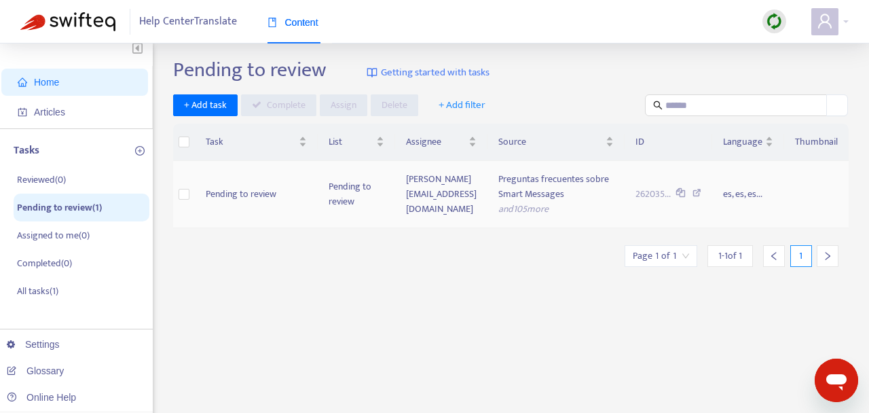
click at [641, 204] on td "262035..." at bounding box center [668, 194] width 88 height 67
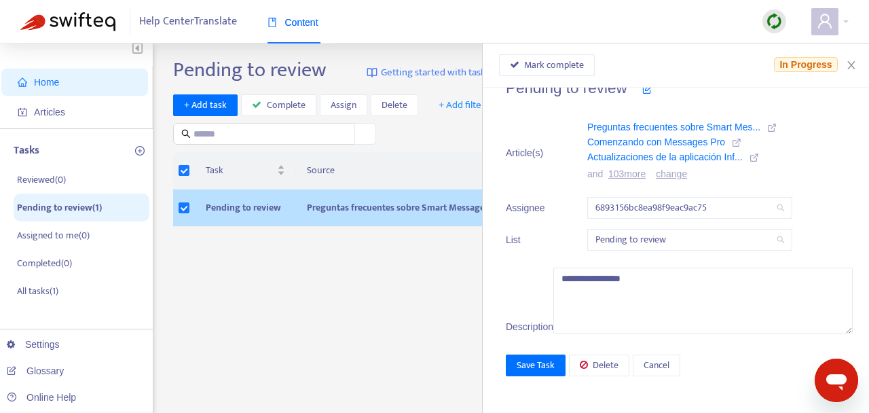
scroll to position [0, 0]
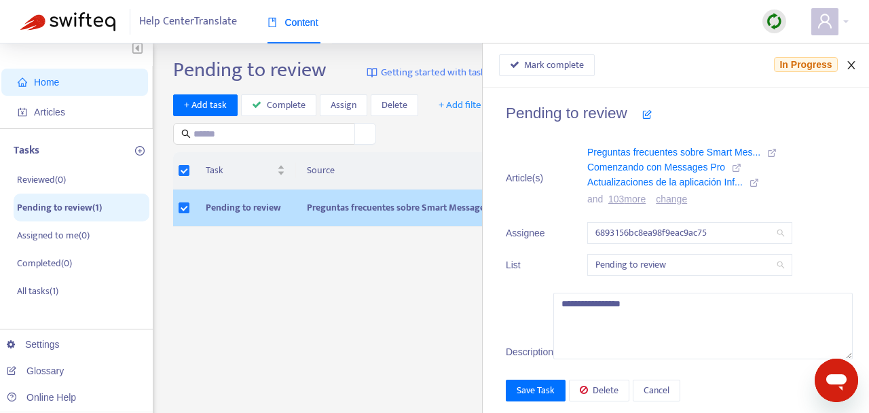
click at [854, 62] on icon "close" at bounding box center [851, 65] width 11 height 11
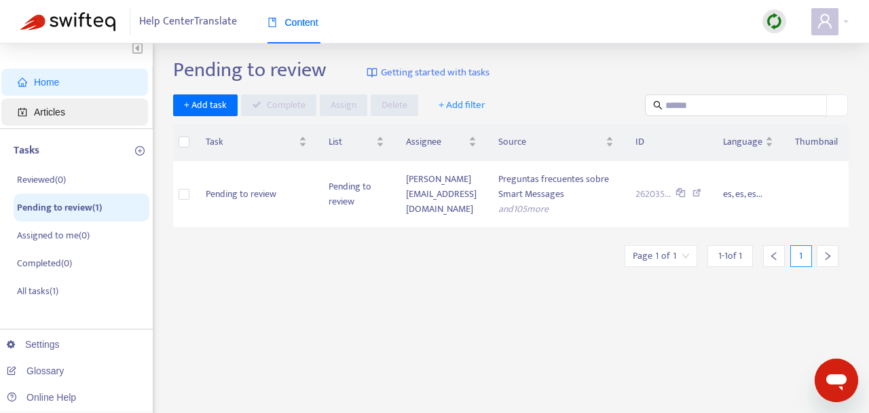
click at [44, 111] on span "Articles" at bounding box center [49, 112] width 31 height 11
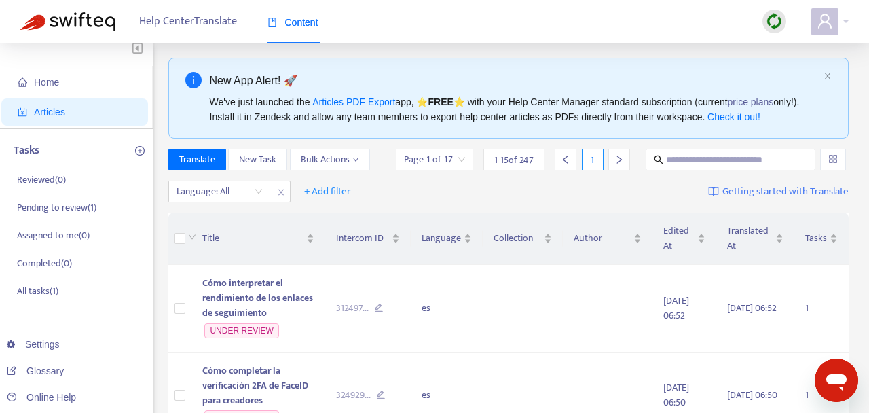
scroll to position [40, 0]
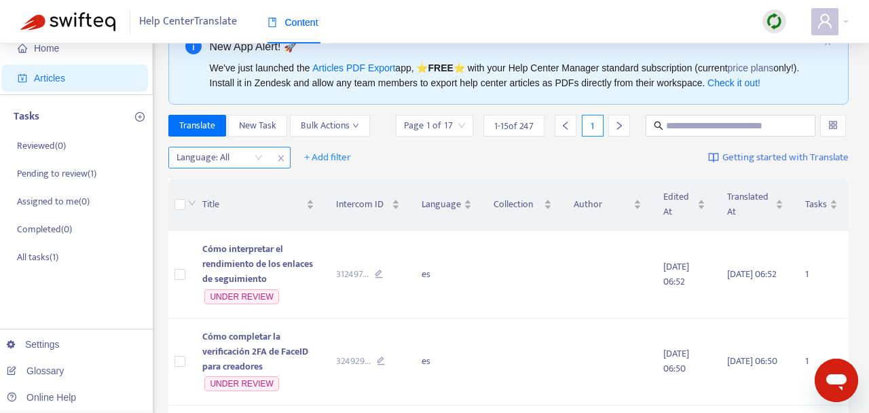
click at [259, 168] on div "Language: All" at bounding box center [219, 157] width 101 height 20
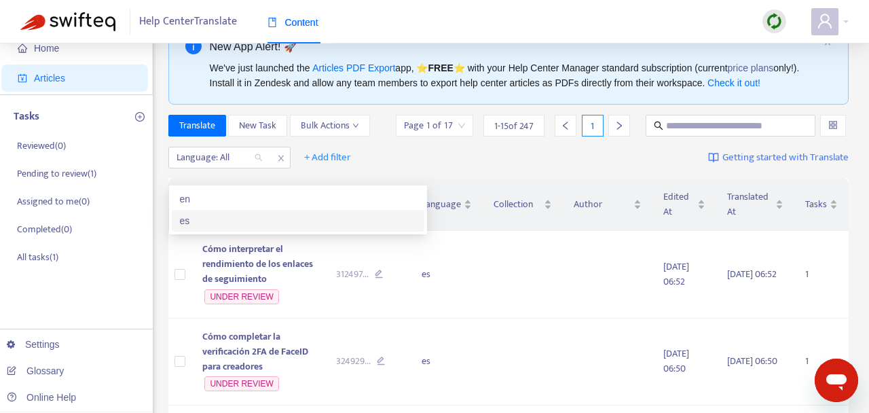
click at [189, 220] on div "es" at bounding box center [298, 220] width 236 height 15
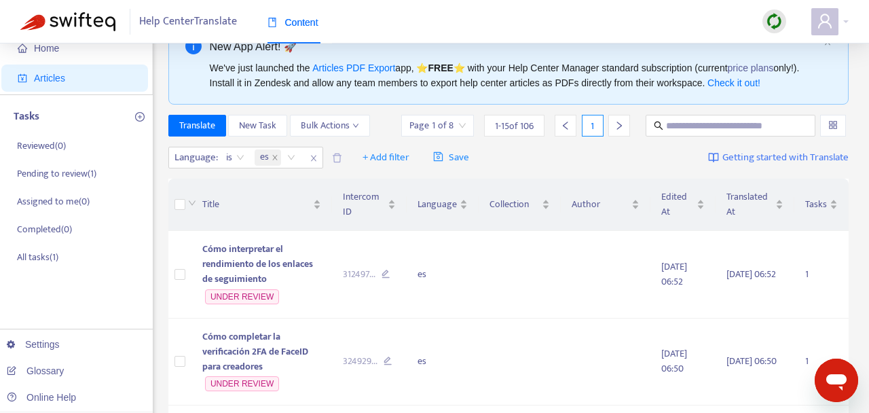
click at [556, 174] on div "Language : is es + Add filter Save Getting started with Translate" at bounding box center [508, 158] width 681 height 32
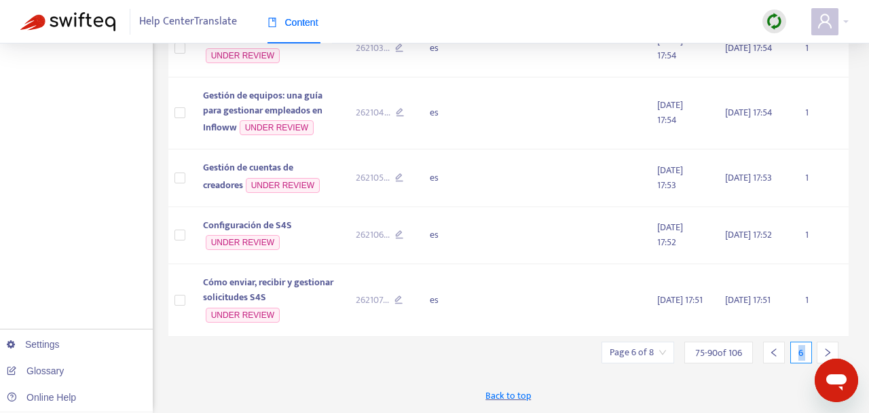
scroll to position [839, 0]
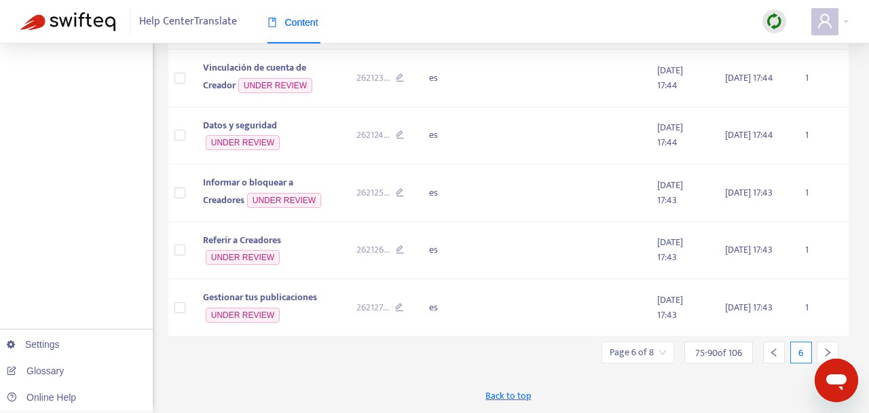
click at [827, 350] on icon "right" at bounding box center [827, 352] width 5 height 8
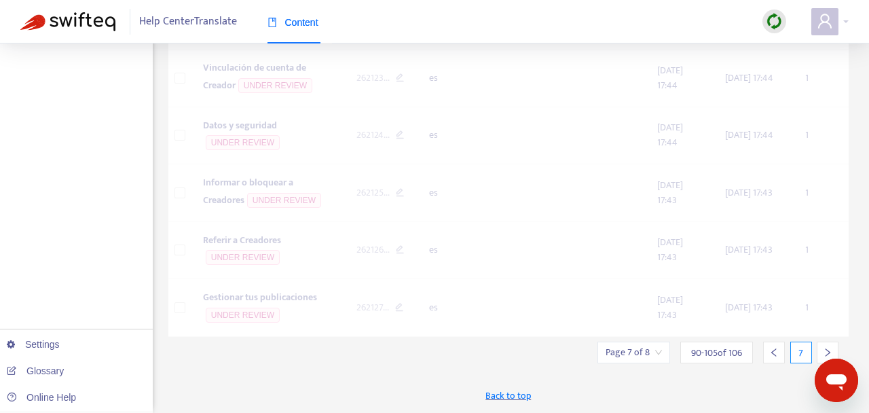
click at [827, 350] on icon "right" at bounding box center [827, 352] width 5 height 8
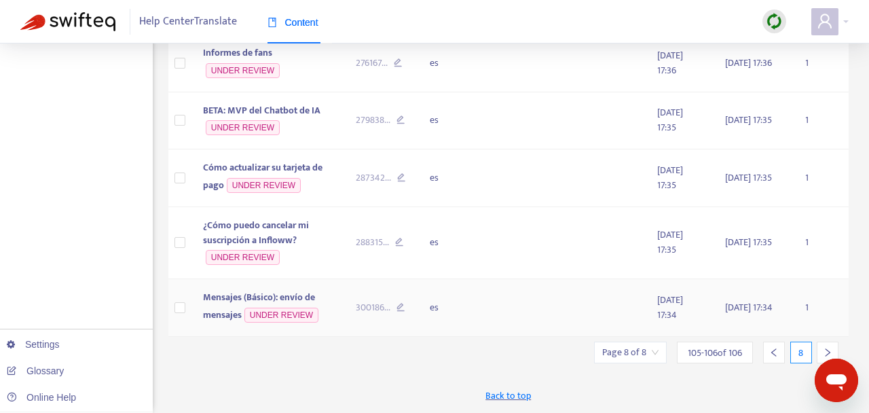
click at [529, 311] on td at bounding box center [534, 308] width 86 height 58
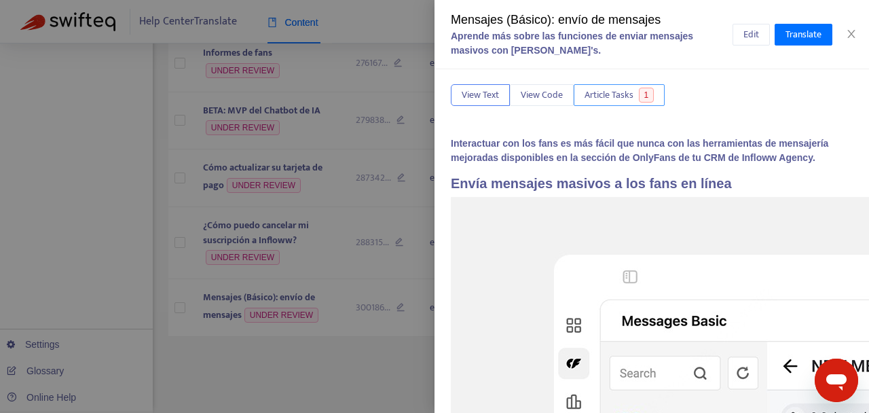
scroll to position [0, 0]
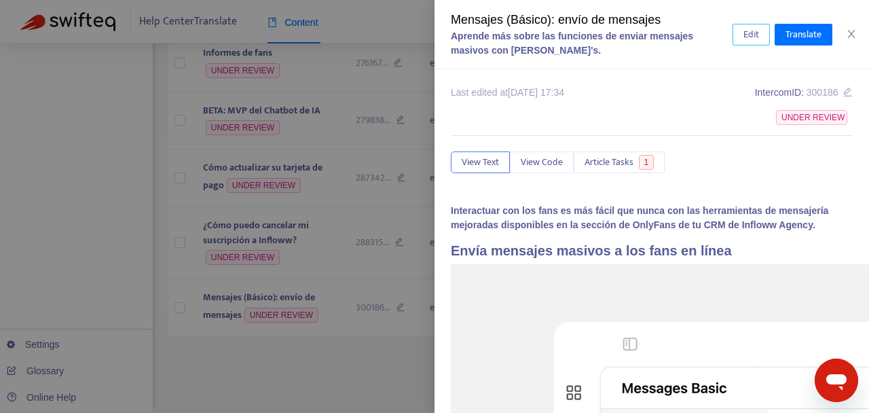
click at [750, 33] on span "Edit" at bounding box center [751, 34] width 16 height 15
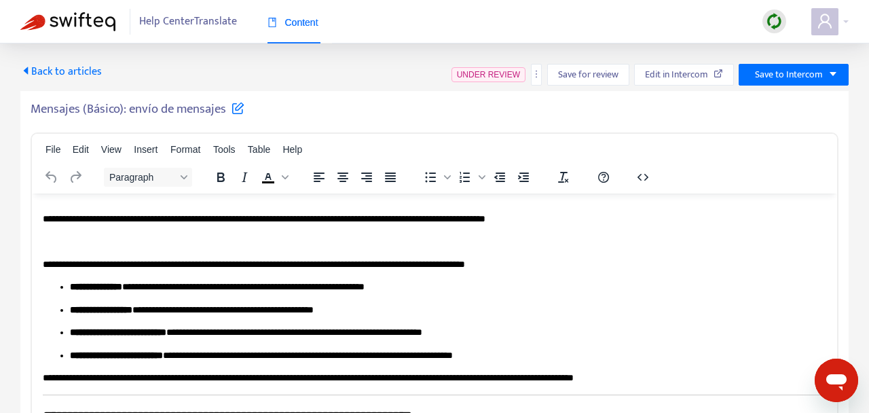
scroll to position [859, 0]
